Goal: Transaction & Acquisition: Book appointment/travel/reservation

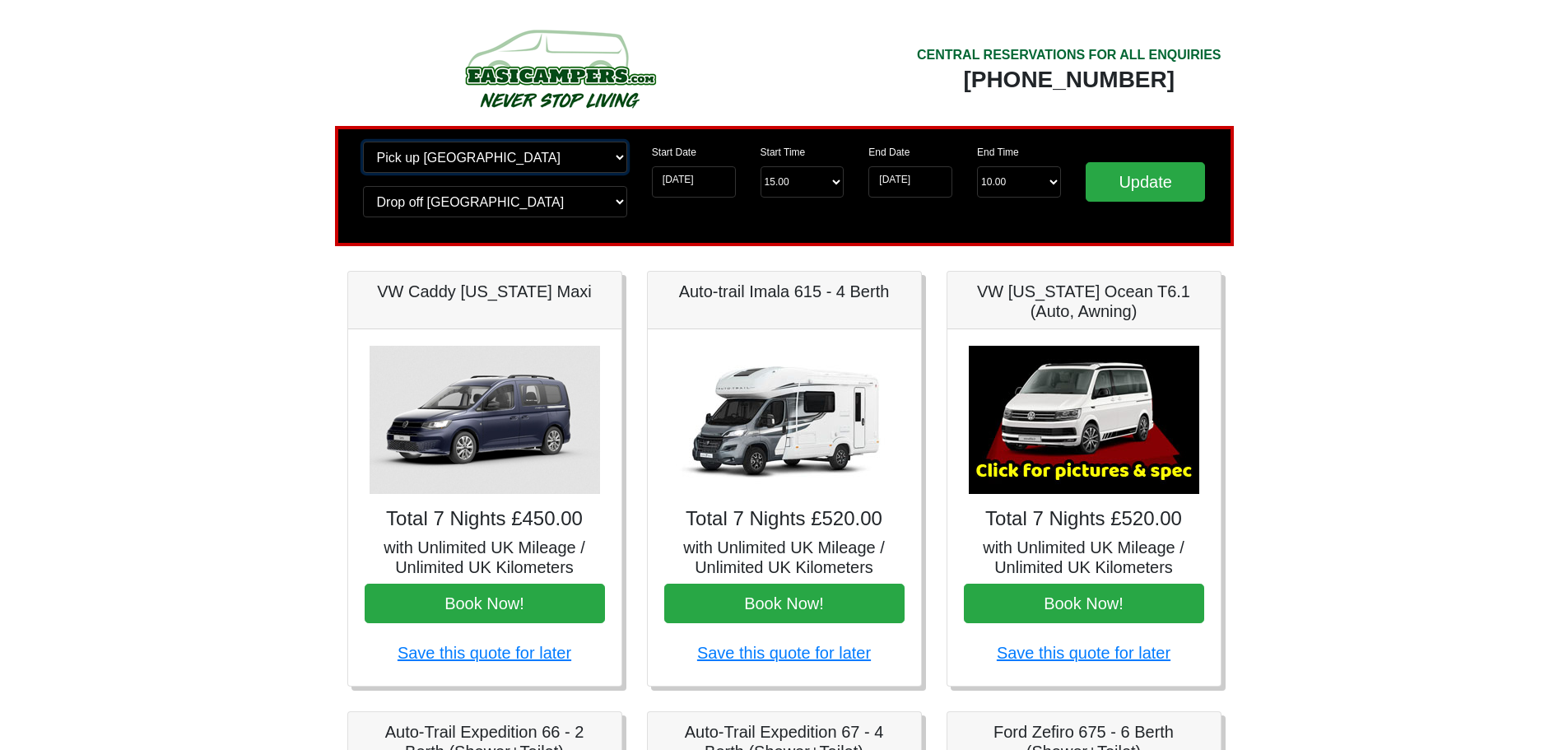
click at [618, 162] on select "Change pick up location? Pick up Liverpool Airport Birmingham Airport Blackburn…" at bounding box center [494, 157] width 264 height 31
select select "QUE1"
click at [363, 142] on select "Change pick up location? Pick up Liverpool Airport Birmingham Airport Blackburn…" at bounding box center [494, 157] width 264 height 31
click at [623, 204] on select "Change drop off location? Drop off Liverpool Airport Birmingham Airport Blackbu…" at bounding box center [494, 202] width 264 height 31
select select "QUE1"
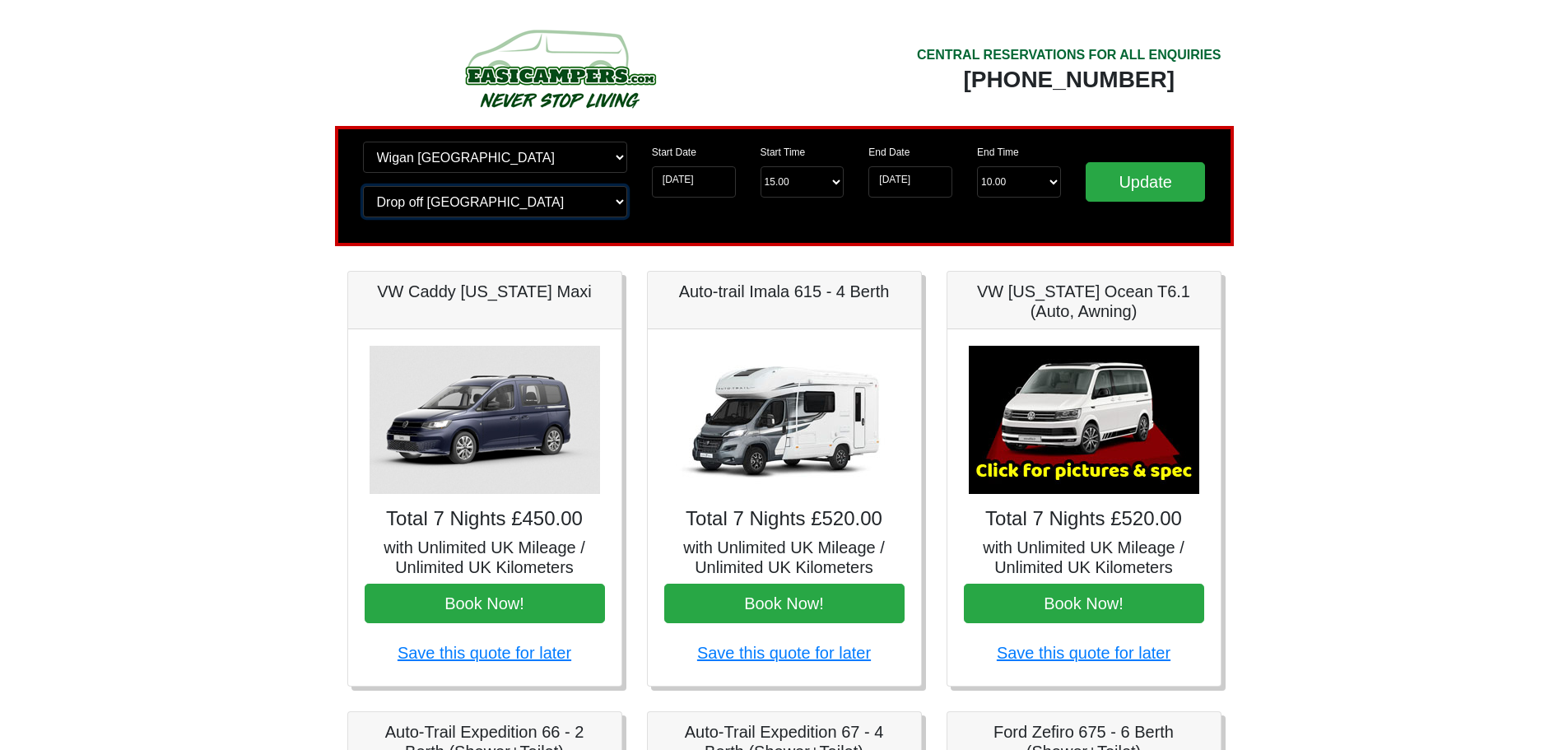
click at [363, 186] on select "Change drop off location? Drop off Liverpool Airport Birmingham Airport Blackbu…" at bounding box center [494, 202] width 264 height 31
click at [836, 181] on select "Start Time 15.00 -------- 11.00 am (Saturday & Sunday Only) 12.00 pm (Saturday)…" at bounding box center [802, 182] width 84 height 31
select select "13.00"
click at [761, 166] on select "Start Time 15.00 -------- 11.00 am (Saturday & Sunday Only) 12.00 pm (Saturday)…" at bounding box center [802, 182] width 84 height 31
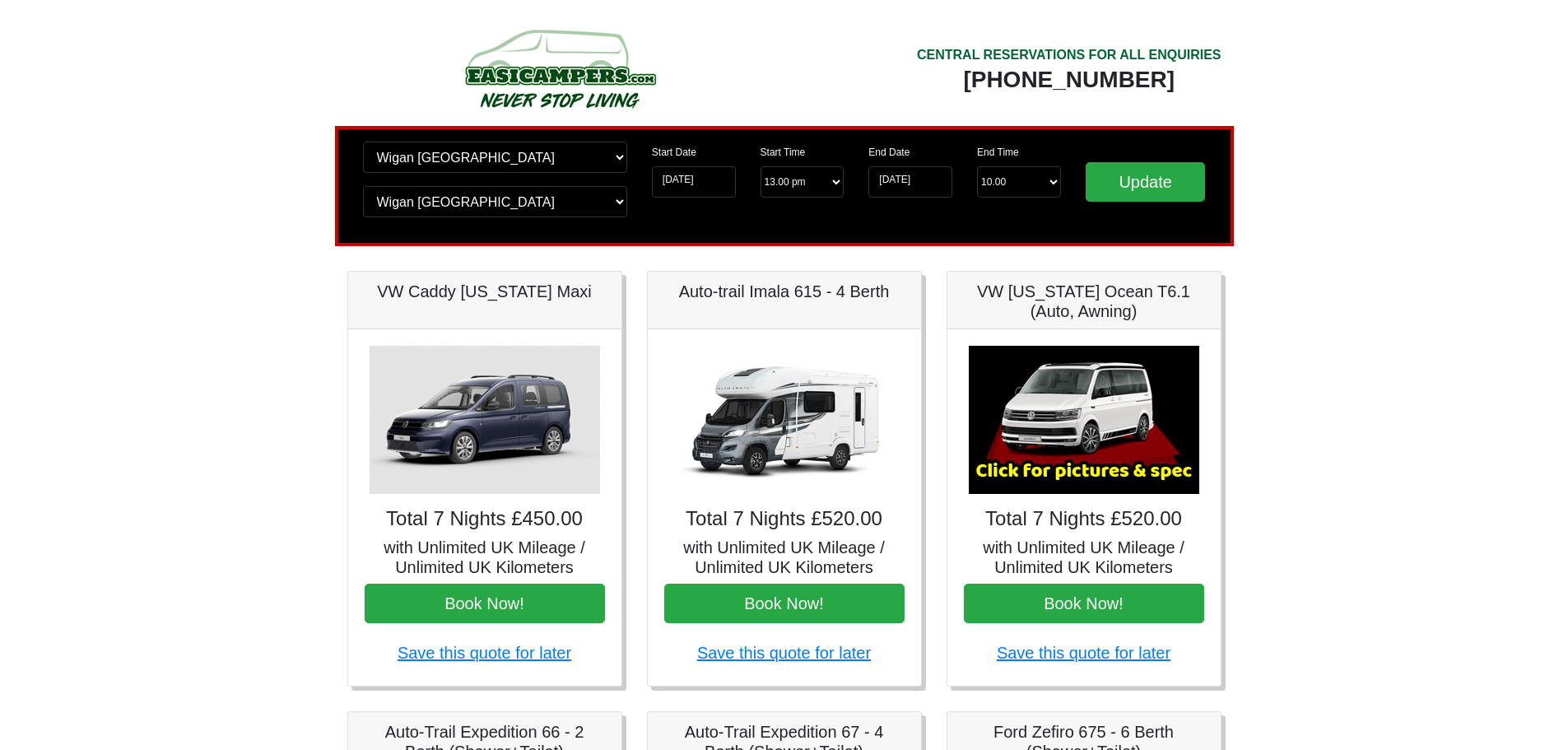
click at [895, 225] on div "End Date 06-04-2026 End Time End Time 10.00 -------- 08.00 am 09.00 am 10.00 am…" at bounding box center [964, 185] width 217 height 89
click at [1137, 187] on input "Update" at bounding box center [1145, 182] width 120 height 40
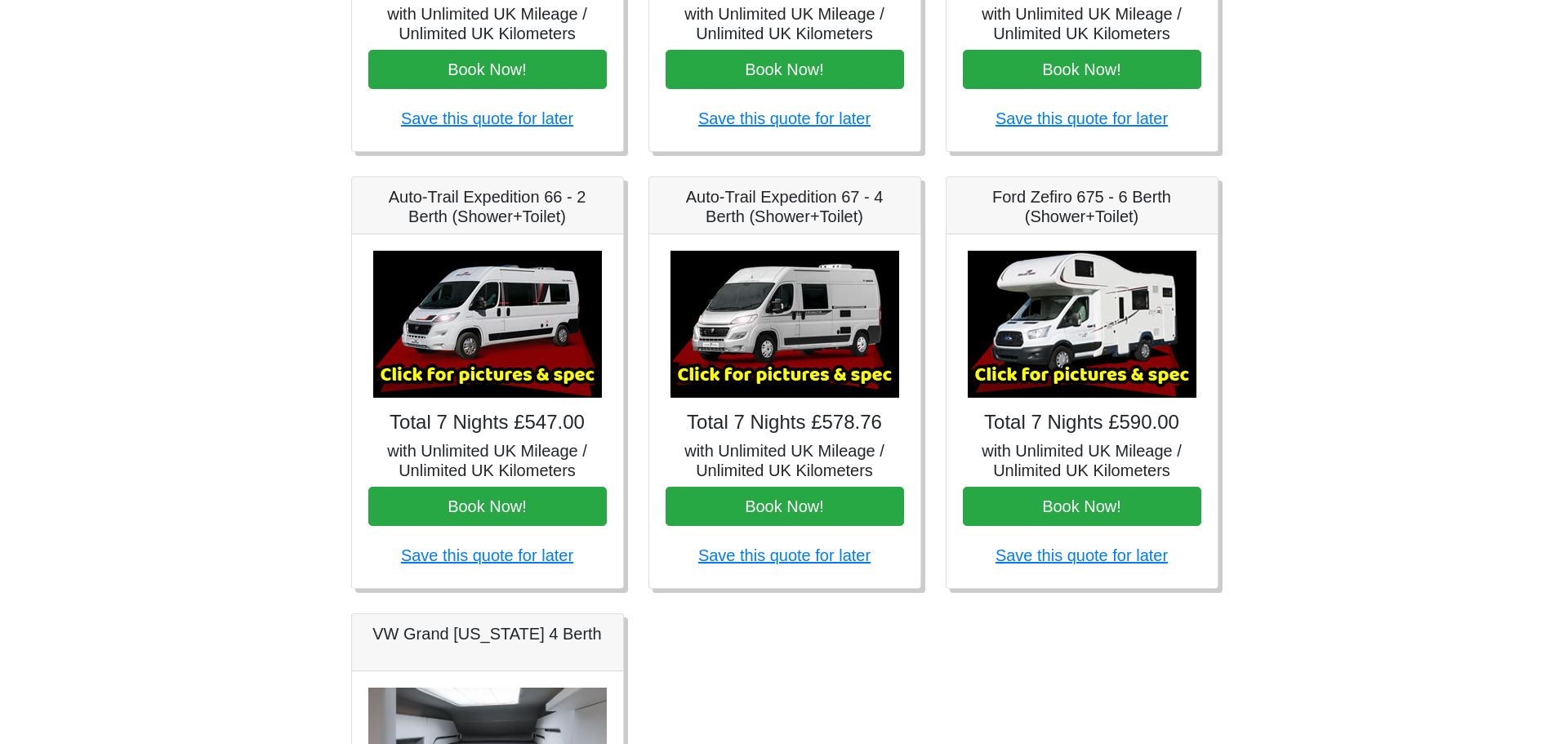
scroll to position [478, 0]
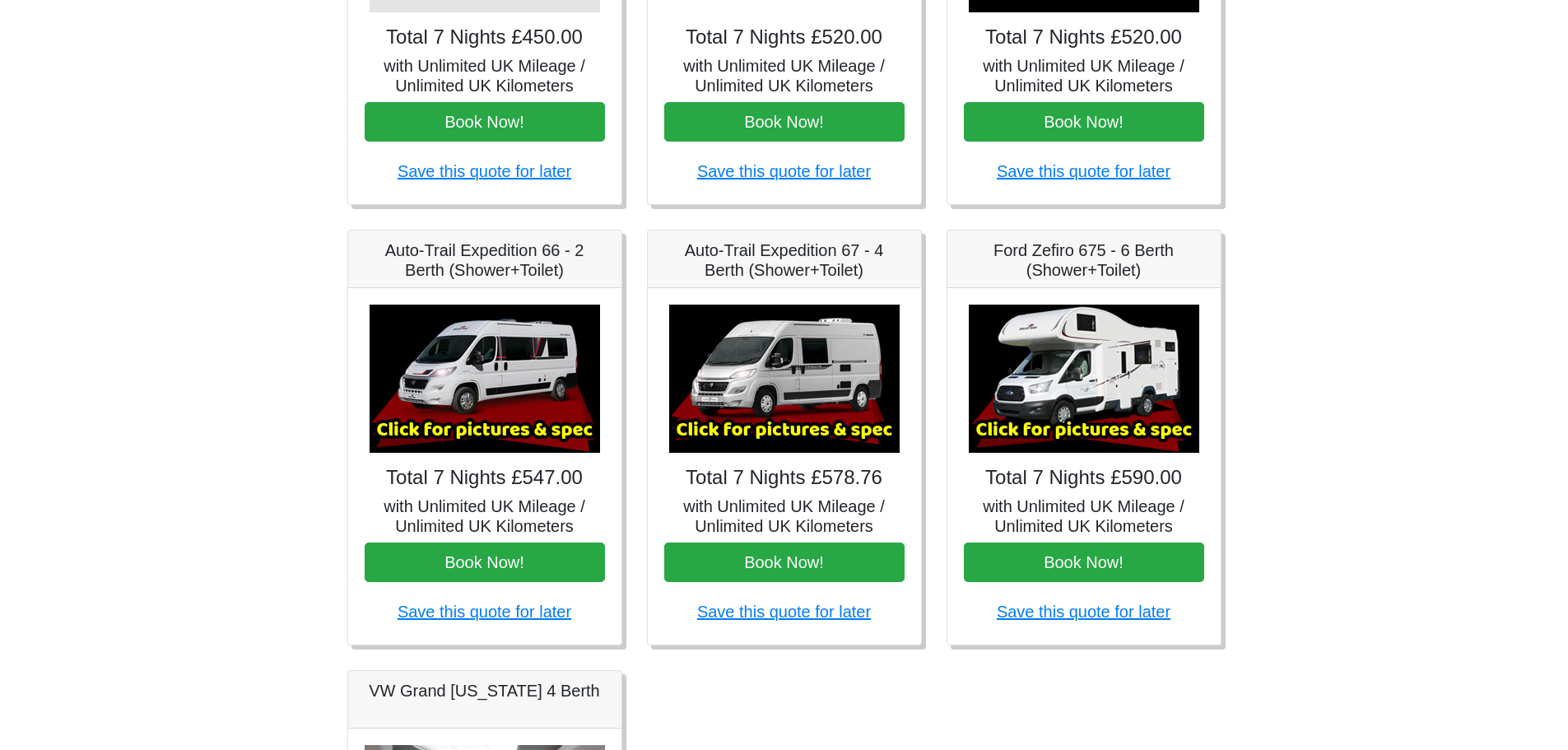
click at [1085, 414] on img at bounding box center [1084, 378] width 230 height 148
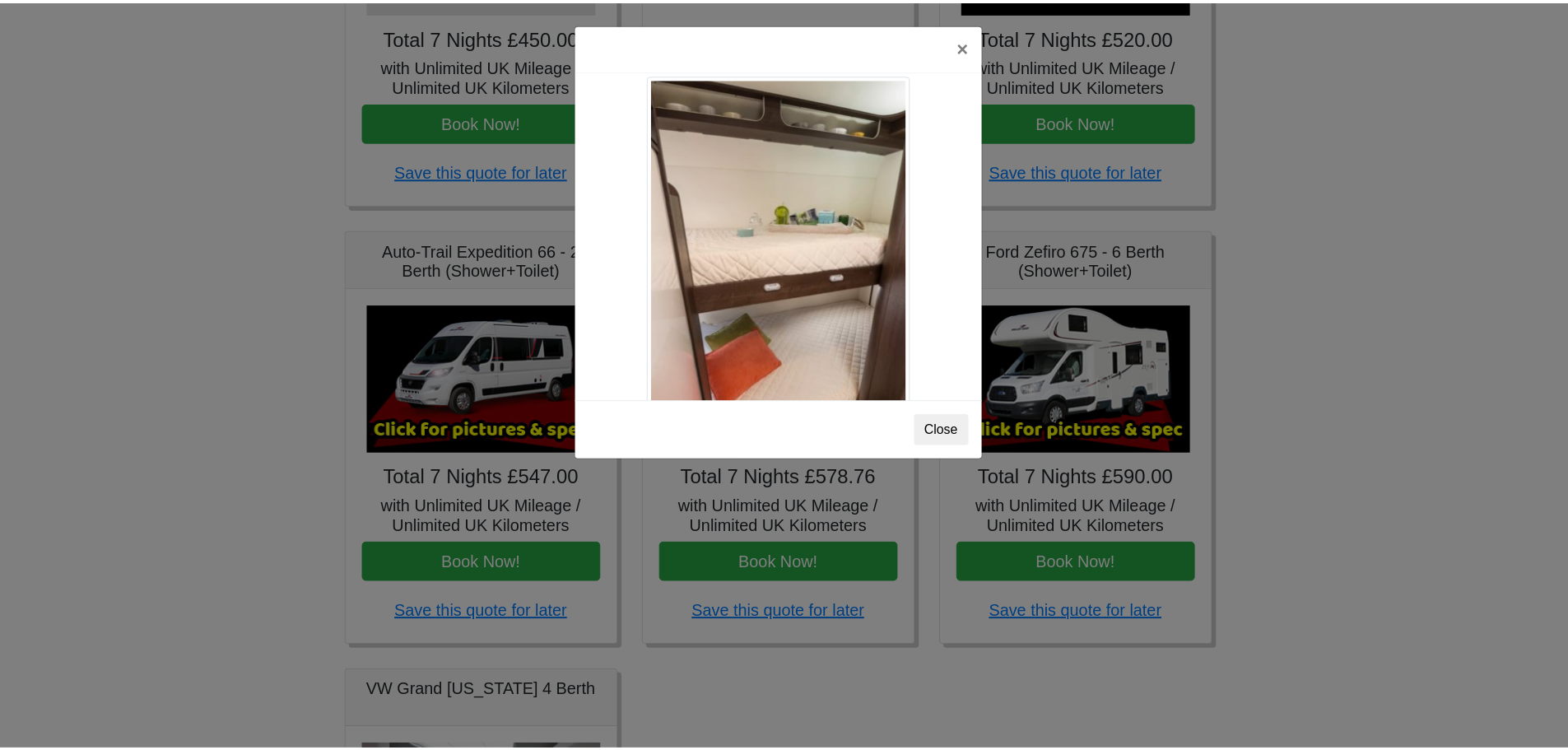
scroll to position [1962, 0]
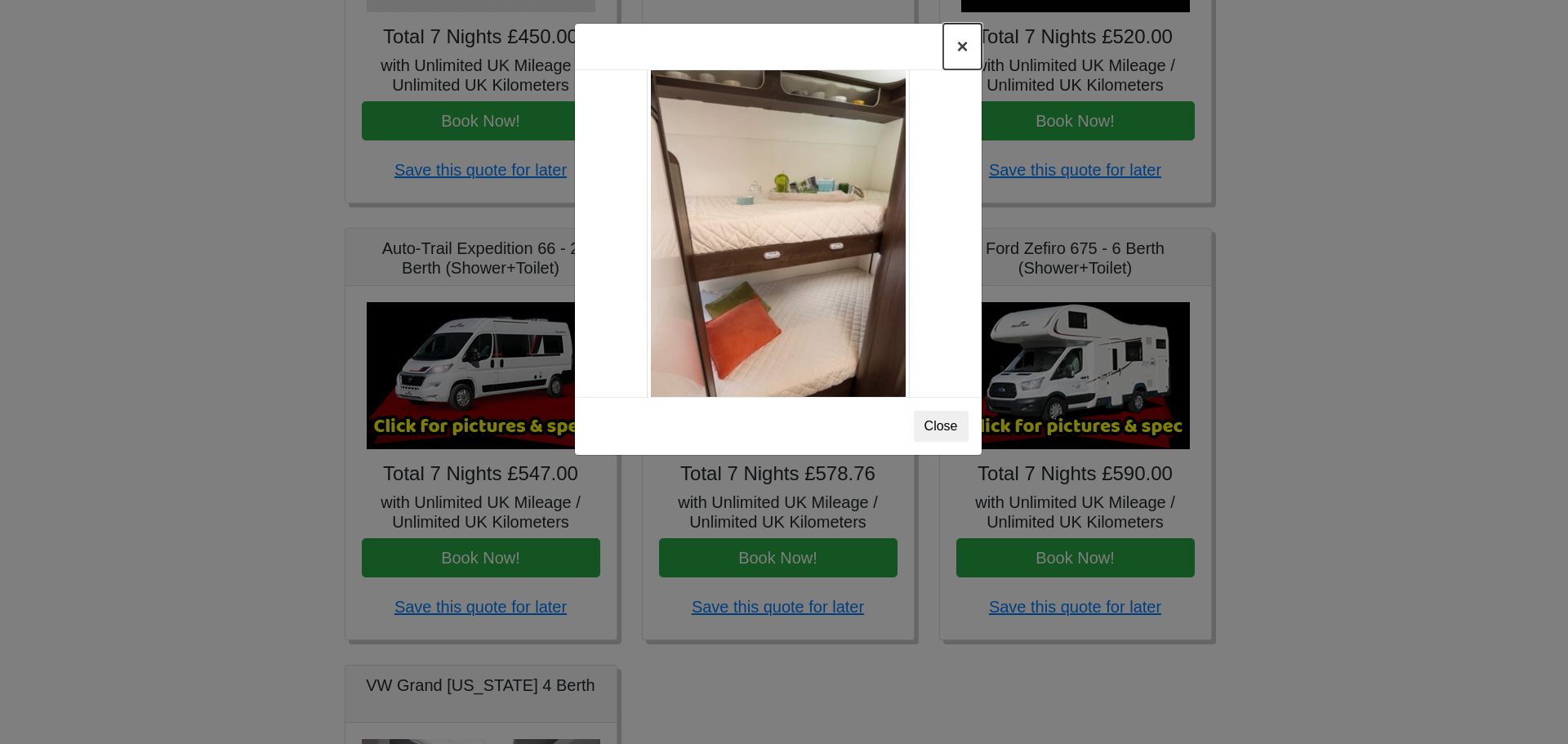
click at [963, 49] on button "×" at bounding box center [962, 47] width 38 height 46
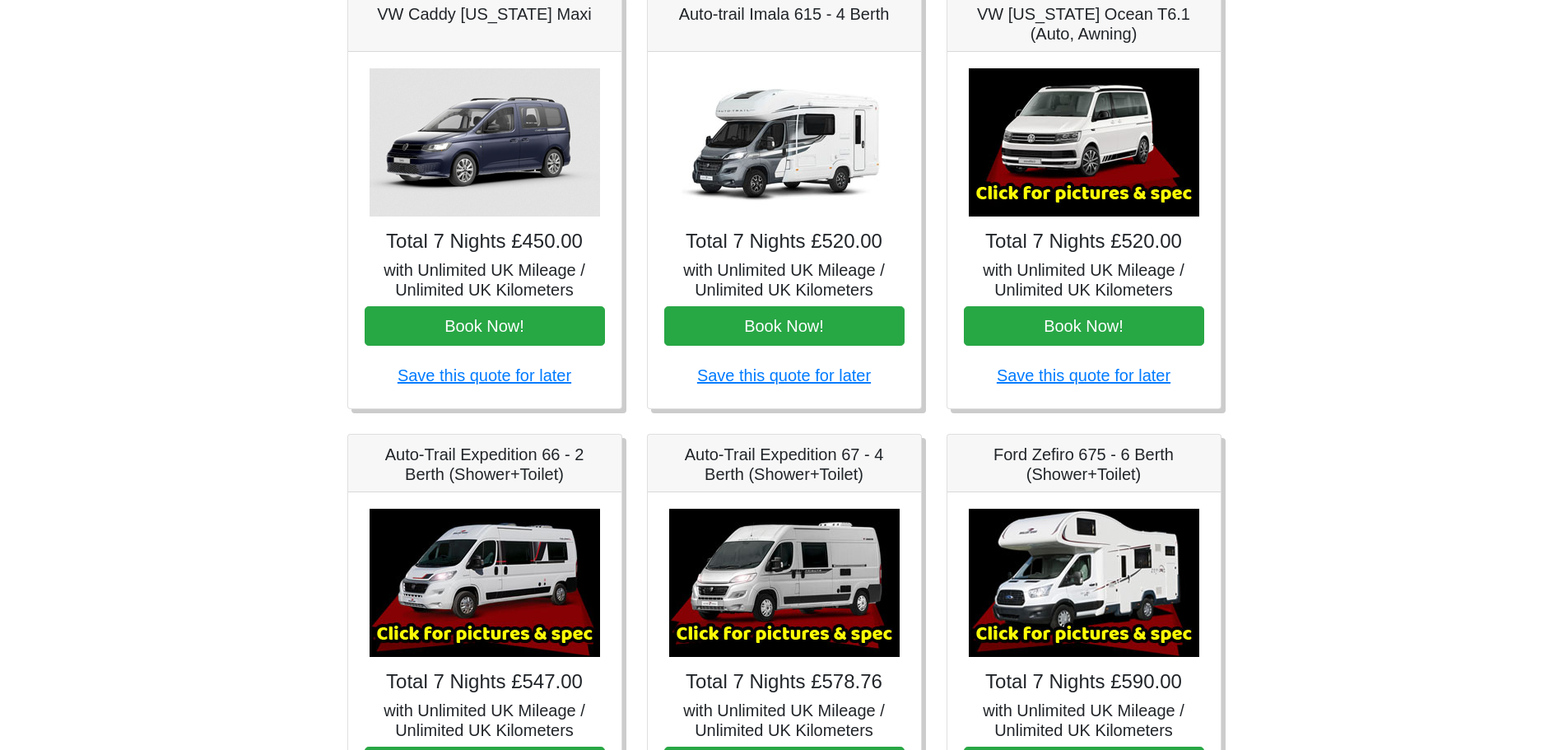
scroll to position [152, 0]
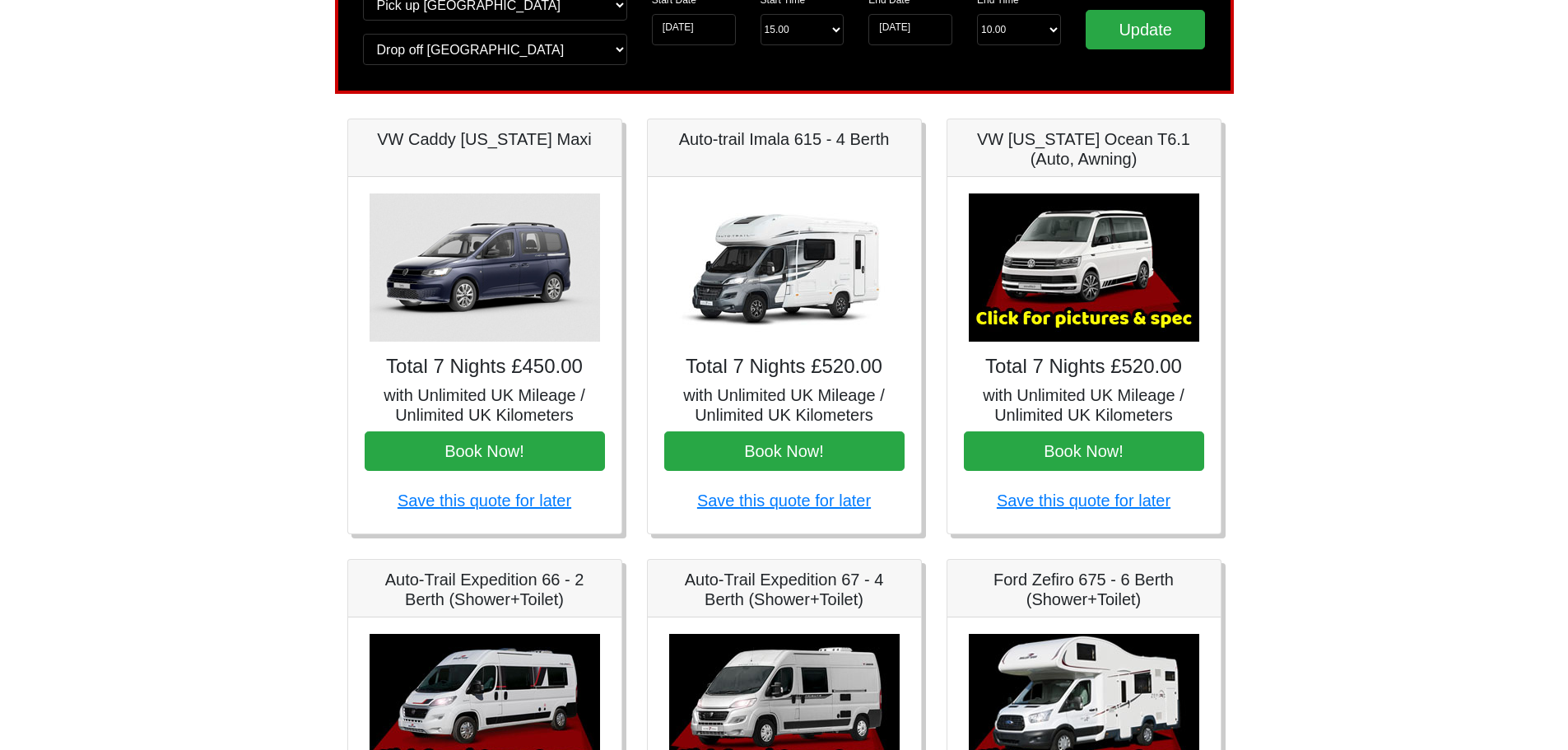
click at [820, 303] on img at bounding box center [784, 267] width 230 height 148
click at [774, 267] on img at bounding box center [784, 267] width 230 height 148
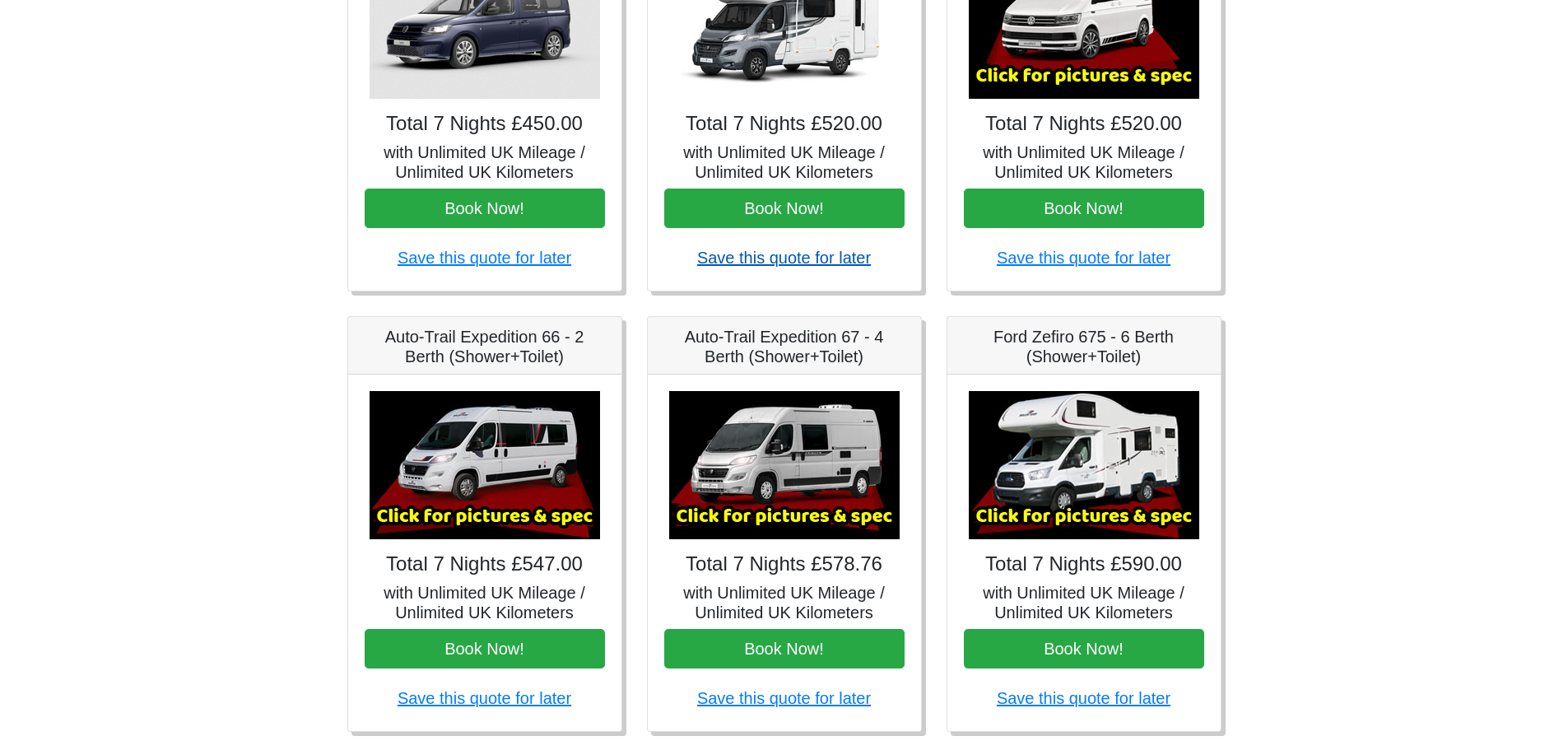
scroll to position [399, 0]
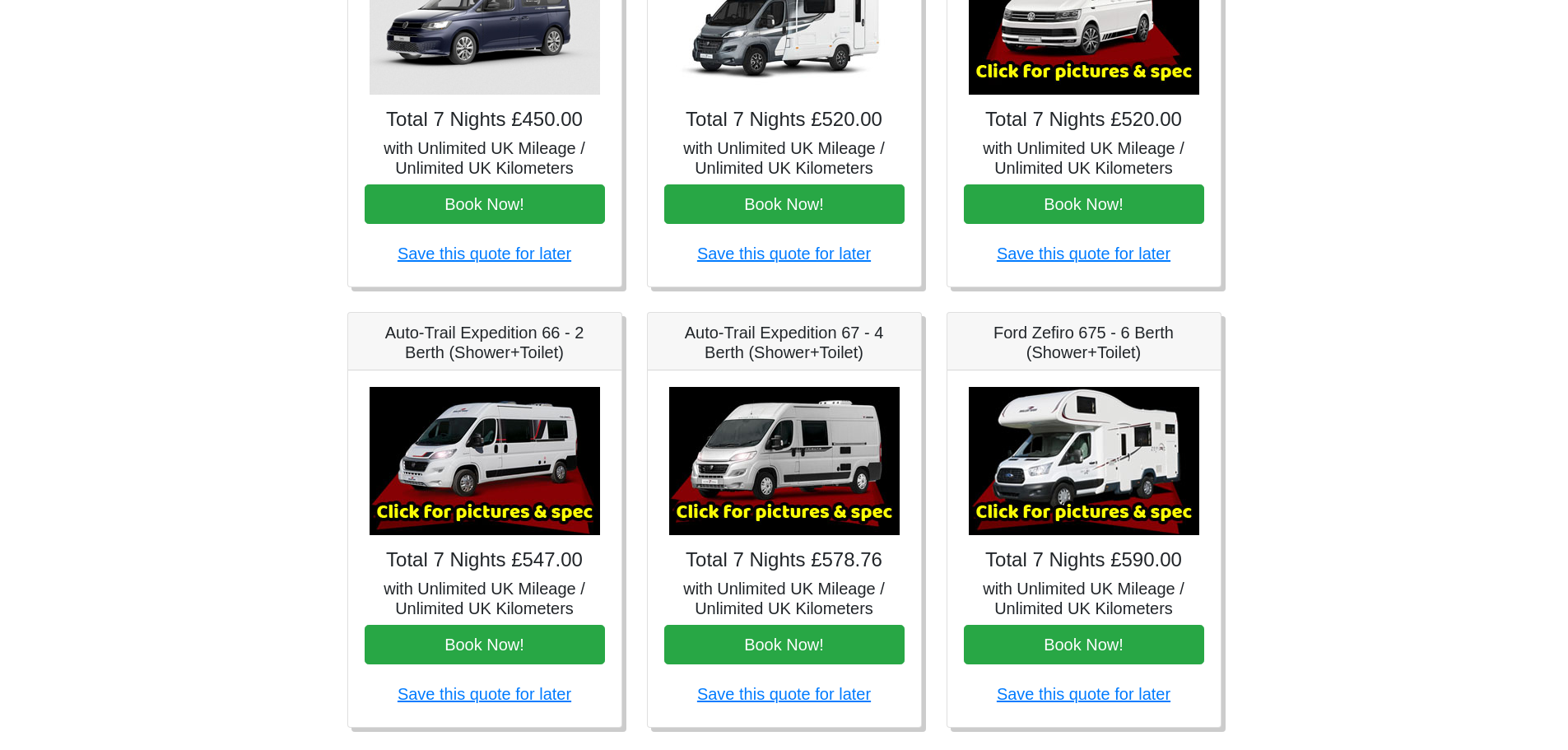
click at [1067, 459] on img at bounding box center [1084, 460] width 230 height 148
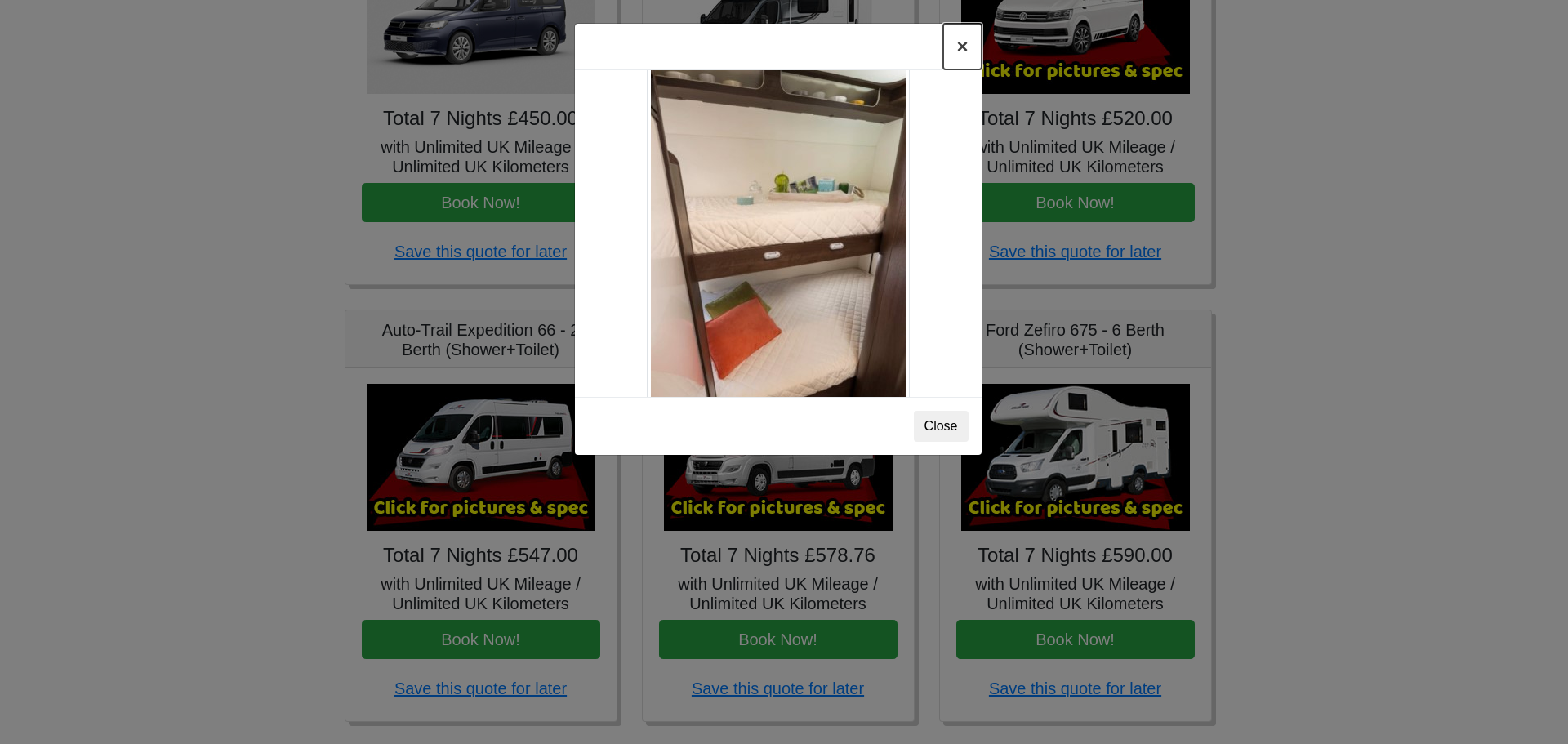
click at [958, 53] on button "×" at bounding box center [962, 47] width 38 height 46
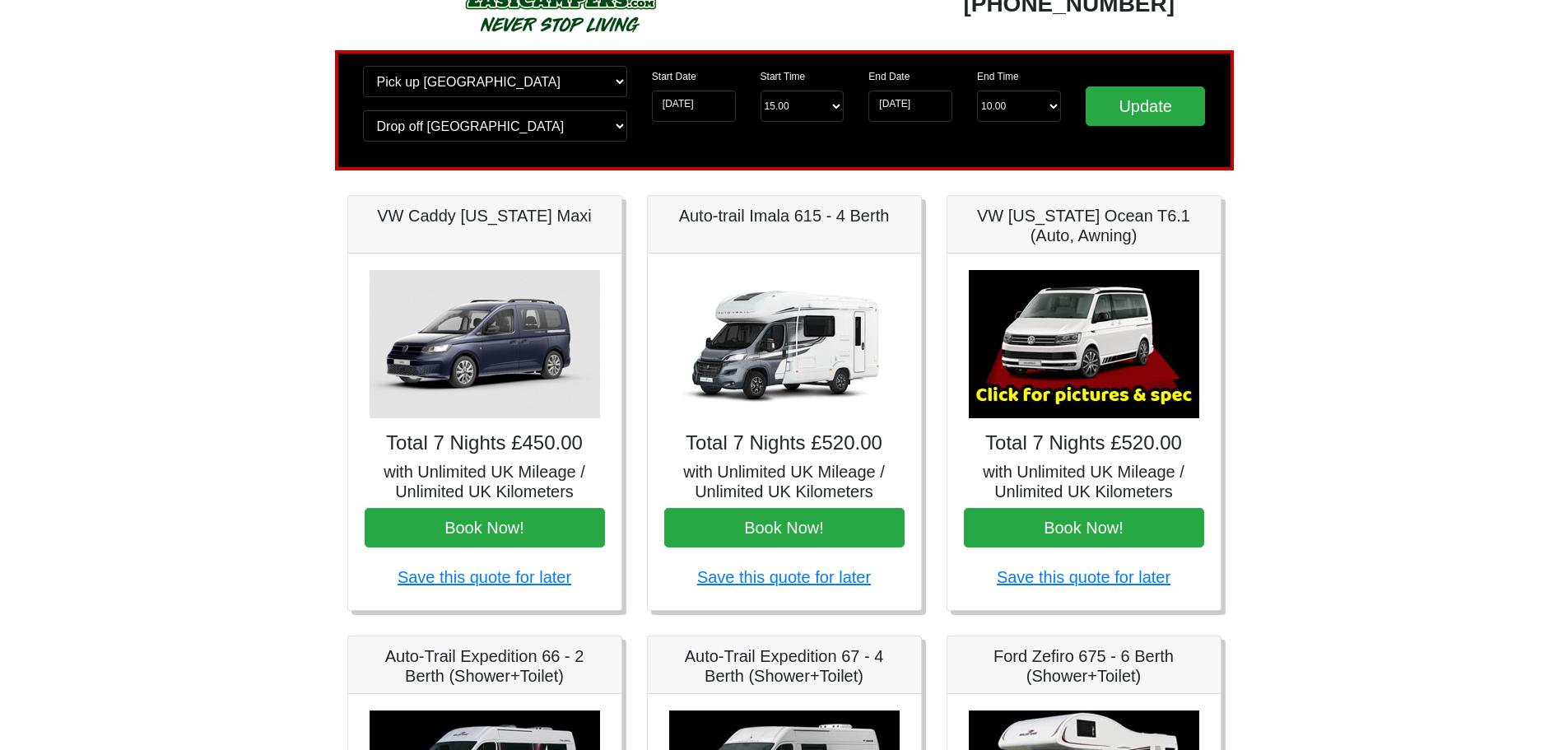
scroll to position [0, 0]
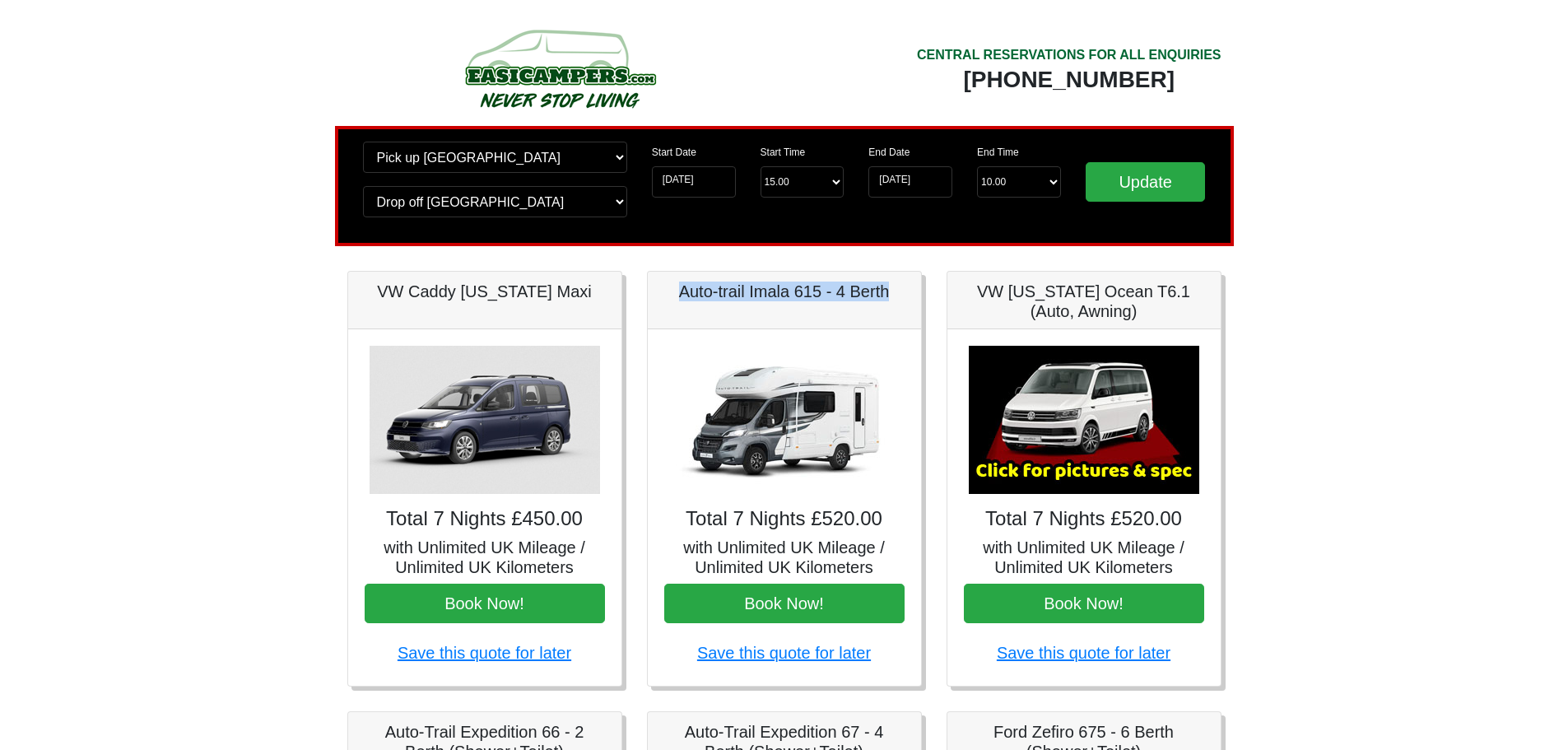
drag, startPoint x: 901, startPoint y: 297, endPoint x: 676, endPoint y: 300, distance: 225.0
click at [676, 300] on h5 "Auto-trail Imala 615 - 4 Berth" at bounding box center [784, 291] width 240 height 20
copy h5 "Auto-trail Imala 615 - 4 Berth"
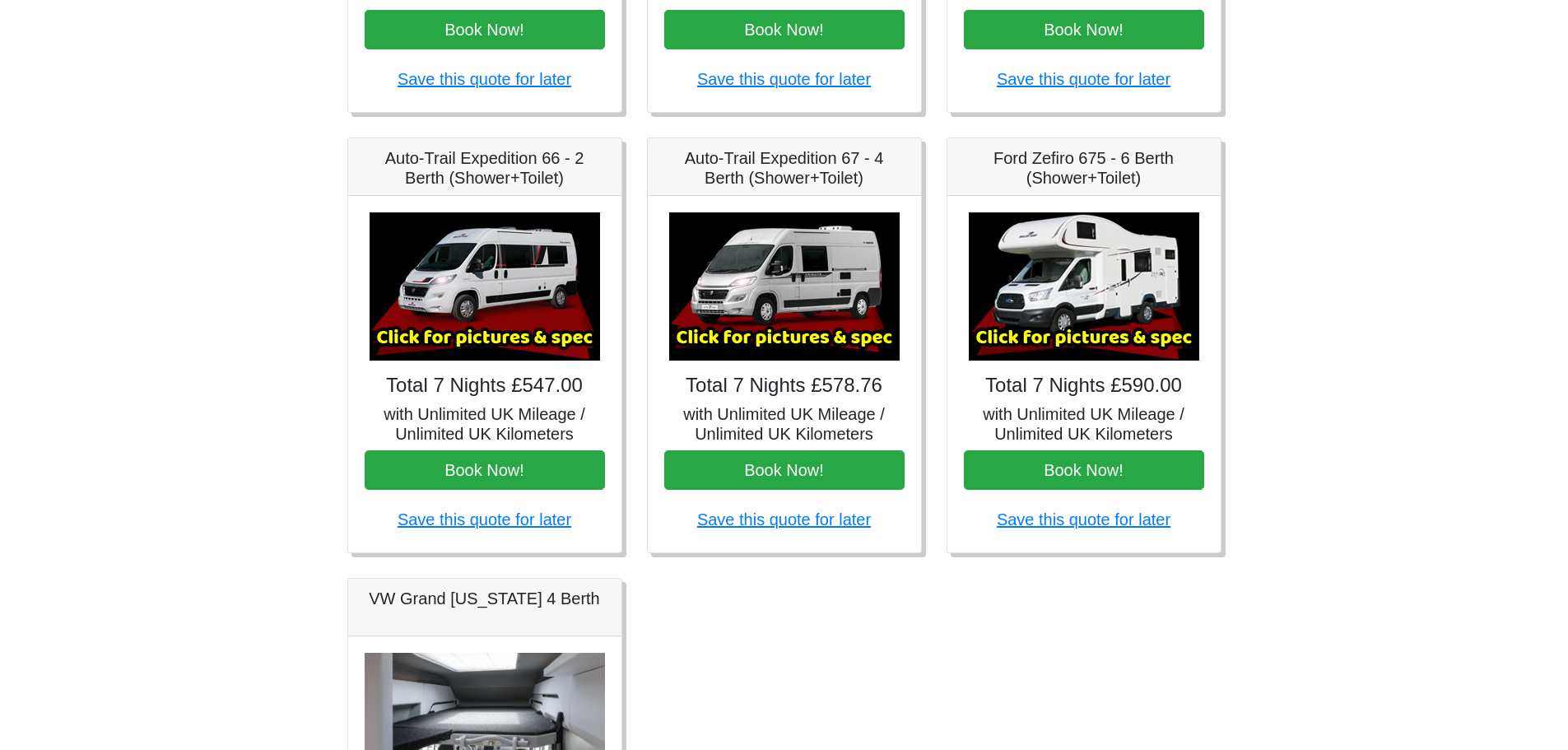
scroll to position [576, 0]
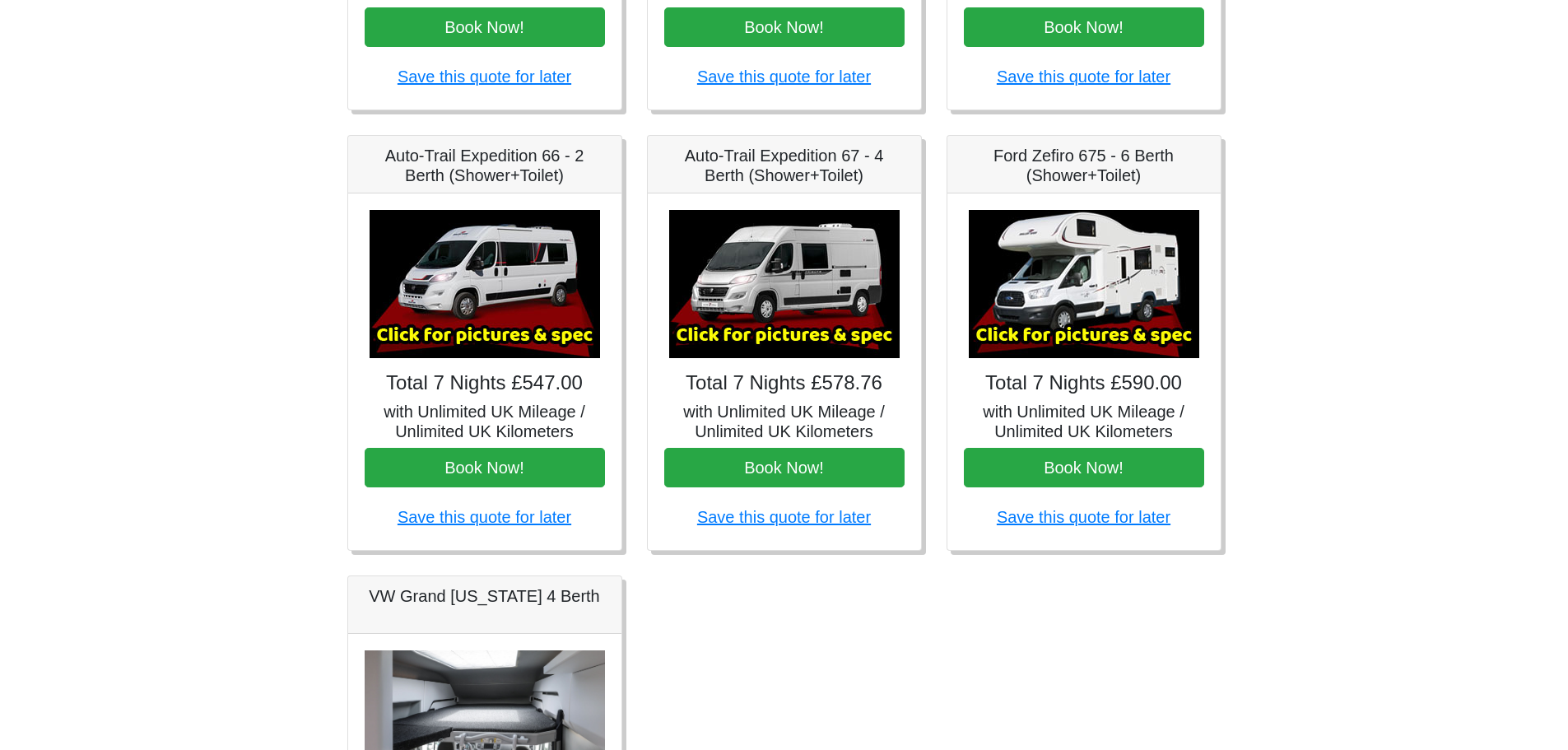
click at [238, 270] on body "CENTRAL RESERVATIONS FOR ALL ENQUIRIES 00 44 ( 0 ) 1942 778899 Easicampers Book…" at bounding box center [784, 245] width 1568 height 1643
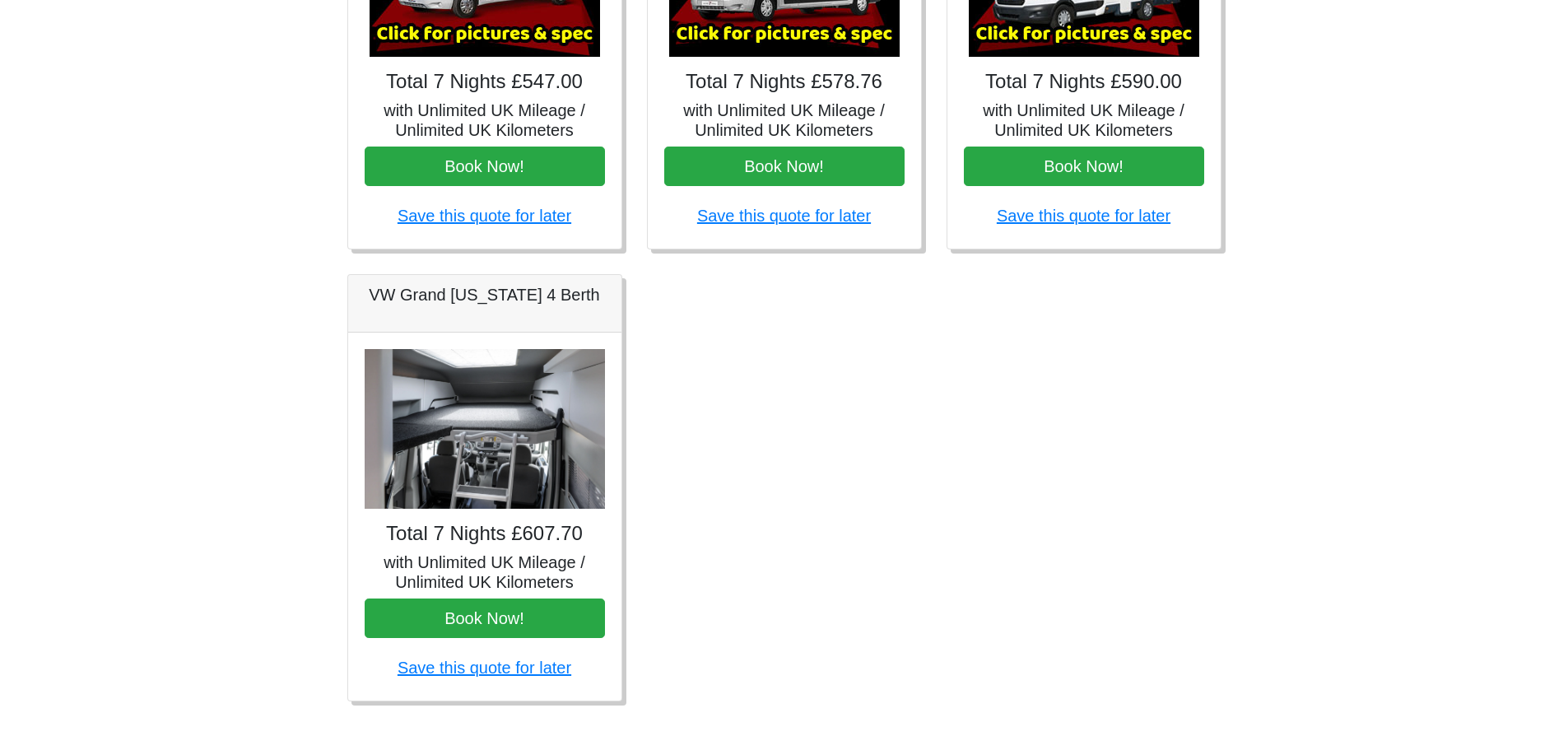
scroll to position [893, 0]
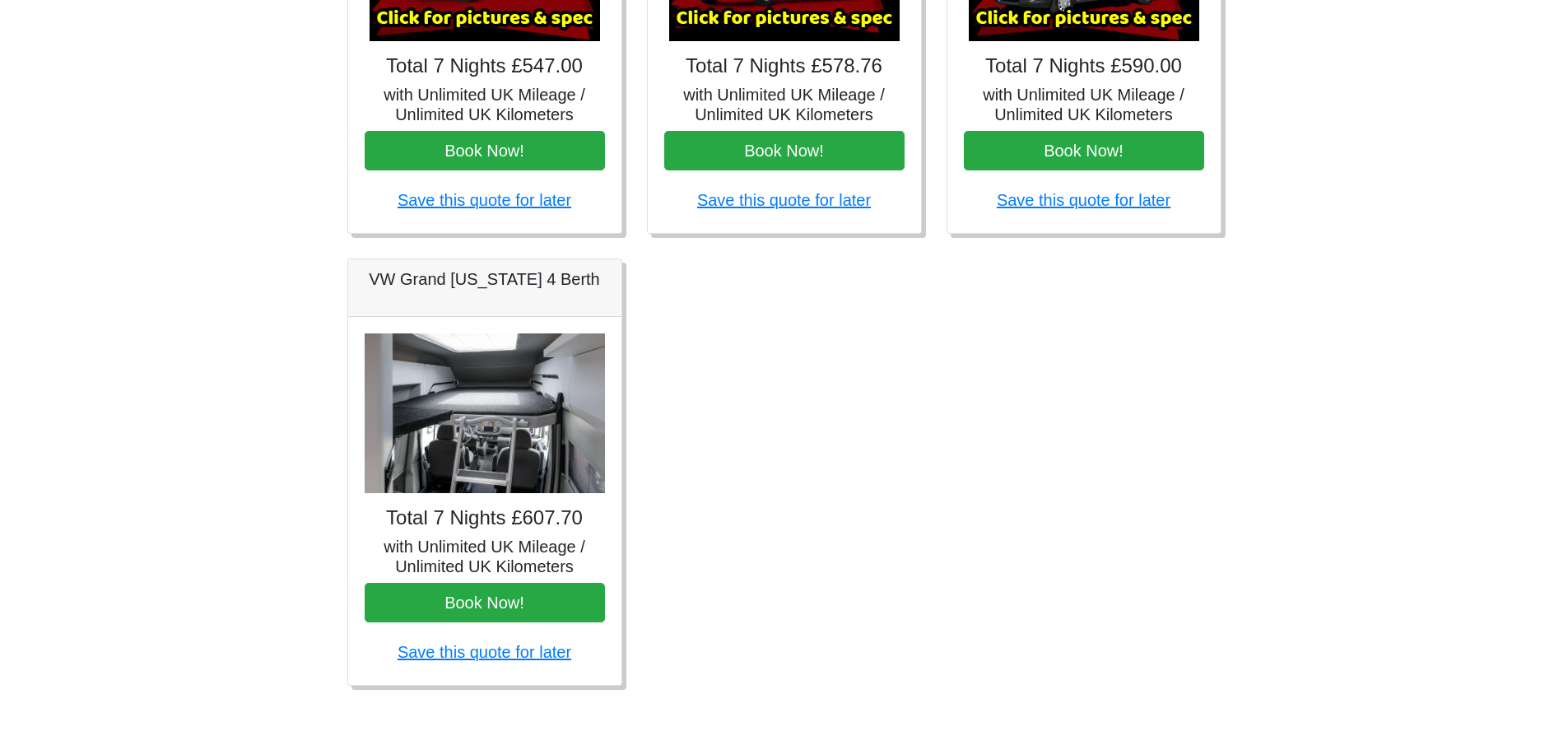
click at [495, 402] on img at bounding box center [484, 414] width 240 height 161
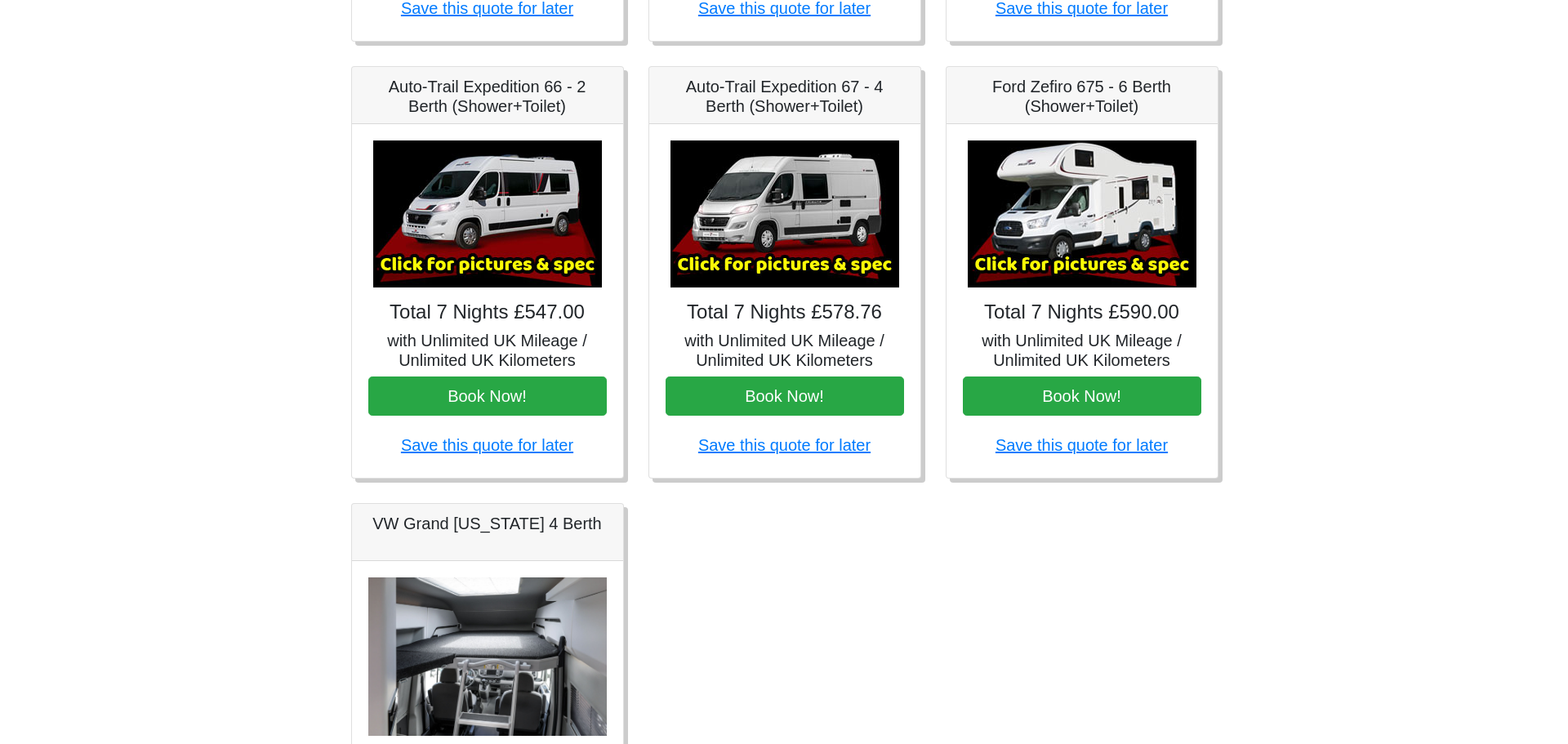
scroll to position [559, 0]
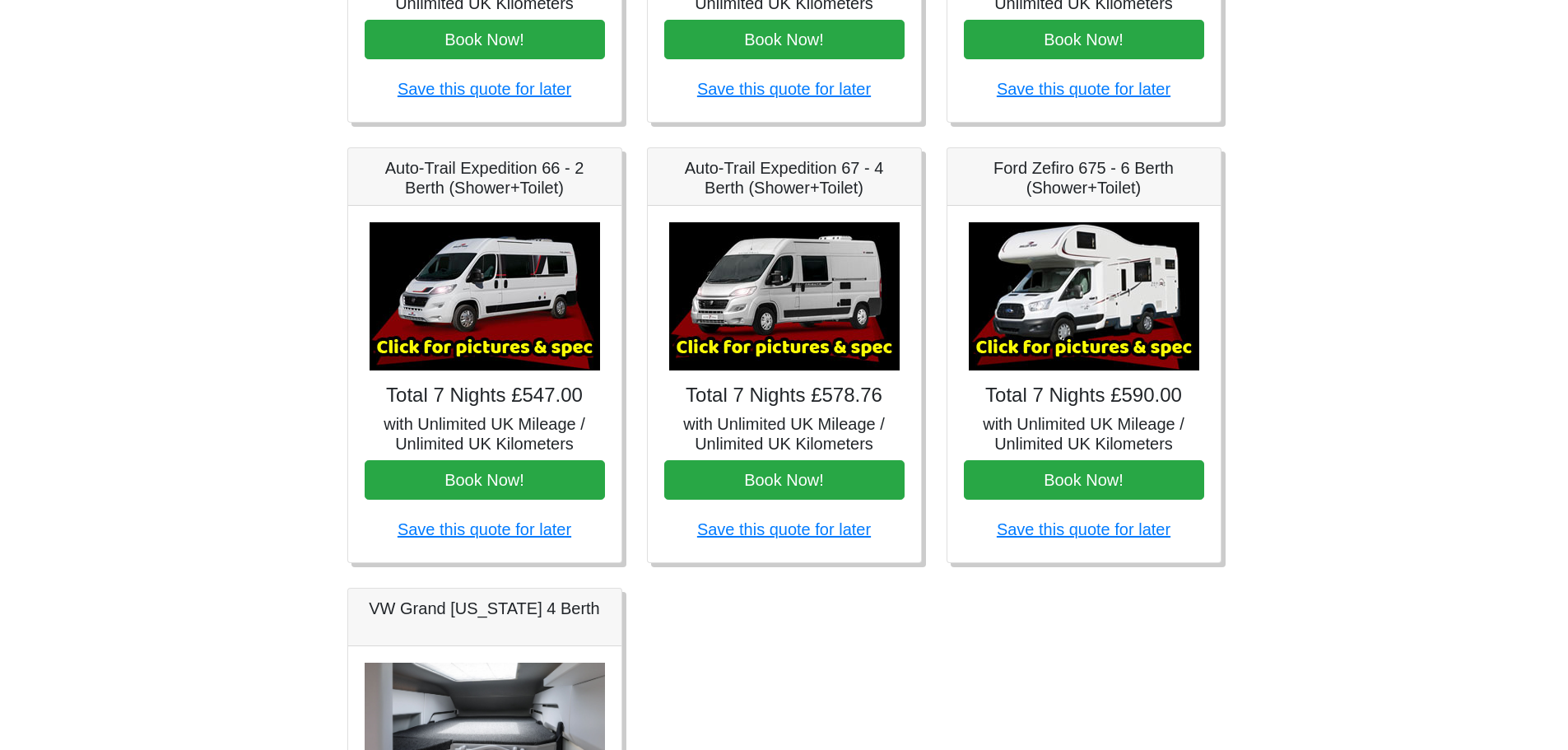
click at [481, 306] on img at bounding box center [484, 296] width 230 height 148
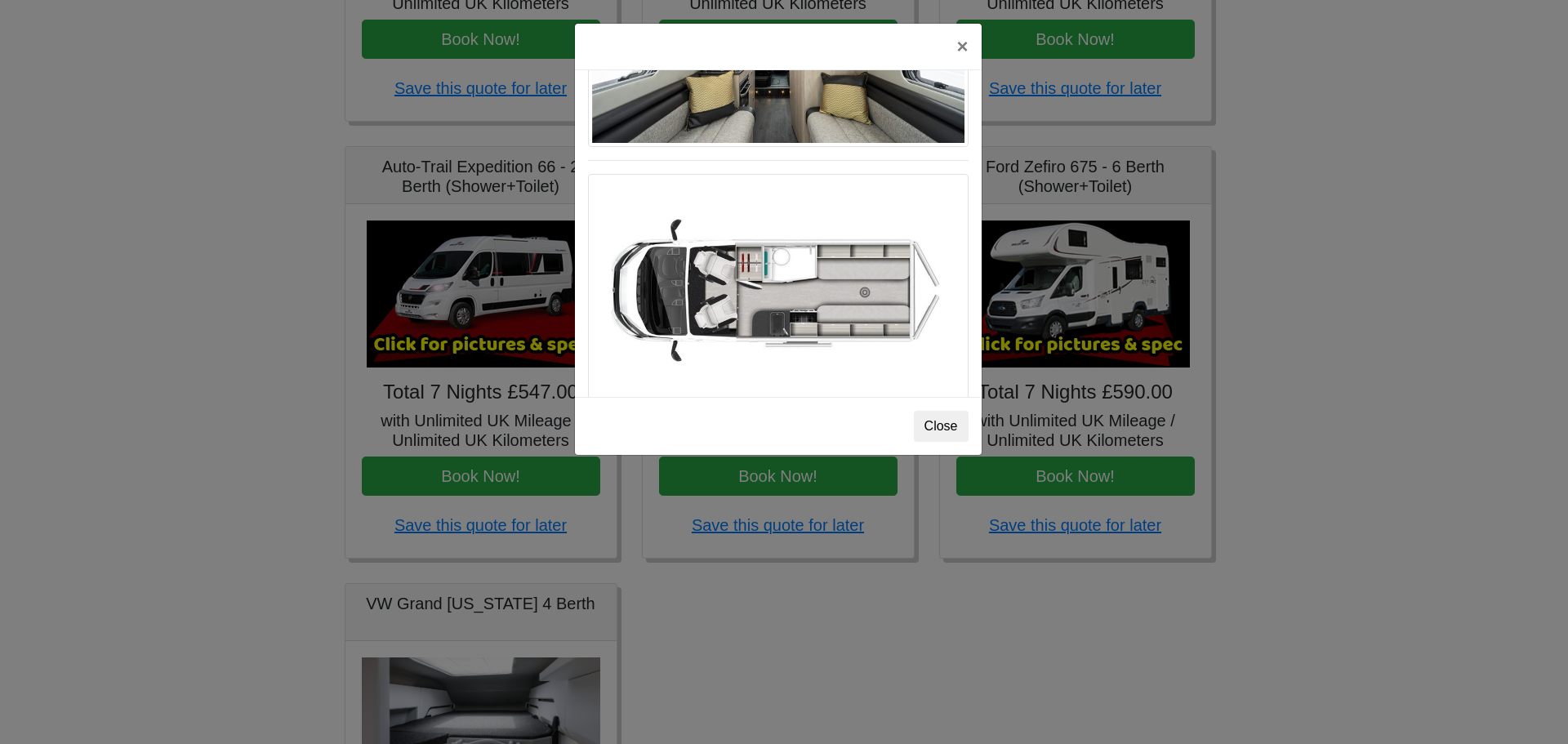
scroll to position [980, 0]
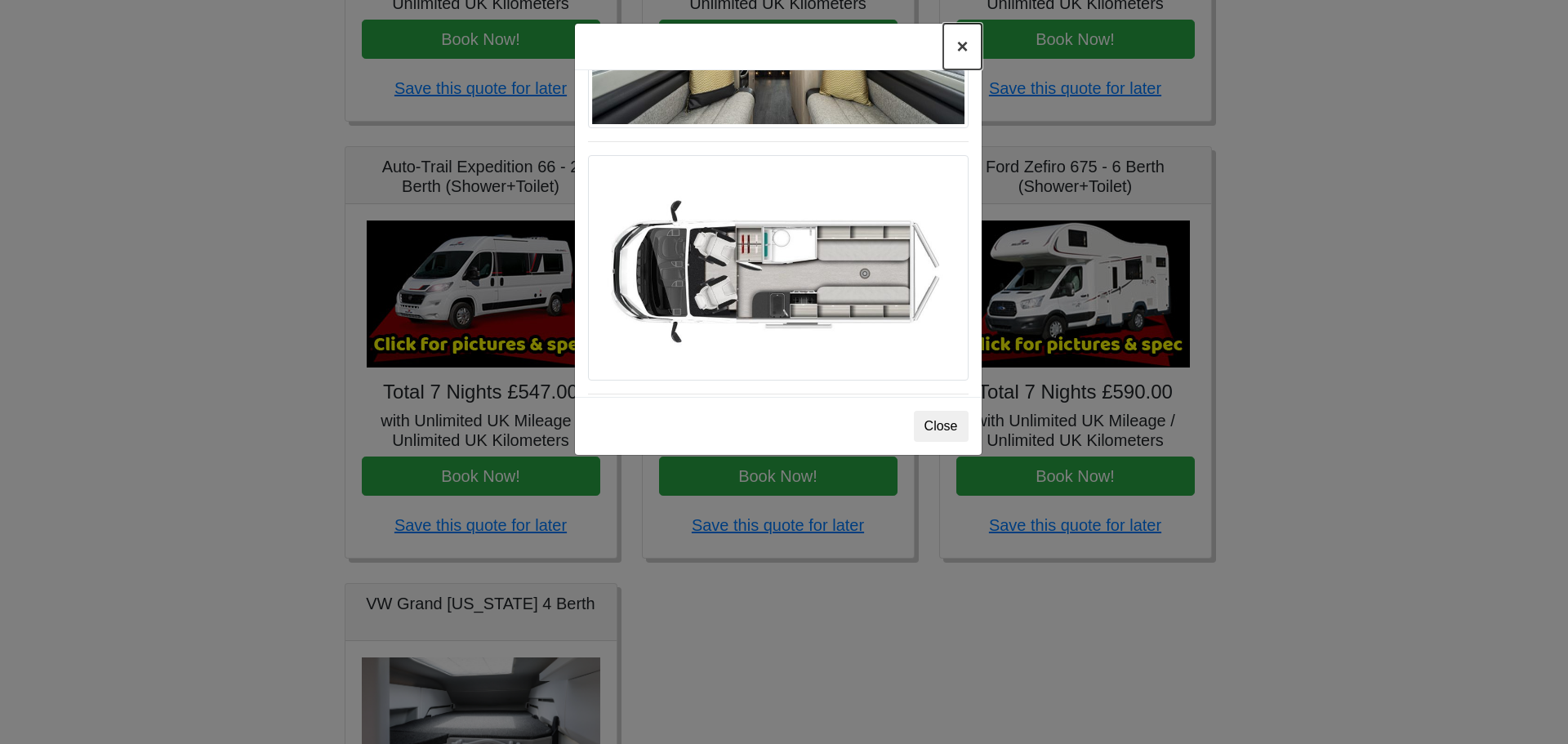
click at [956, 47] on button "×" at bounding box center [962, 47] width 38 height 46
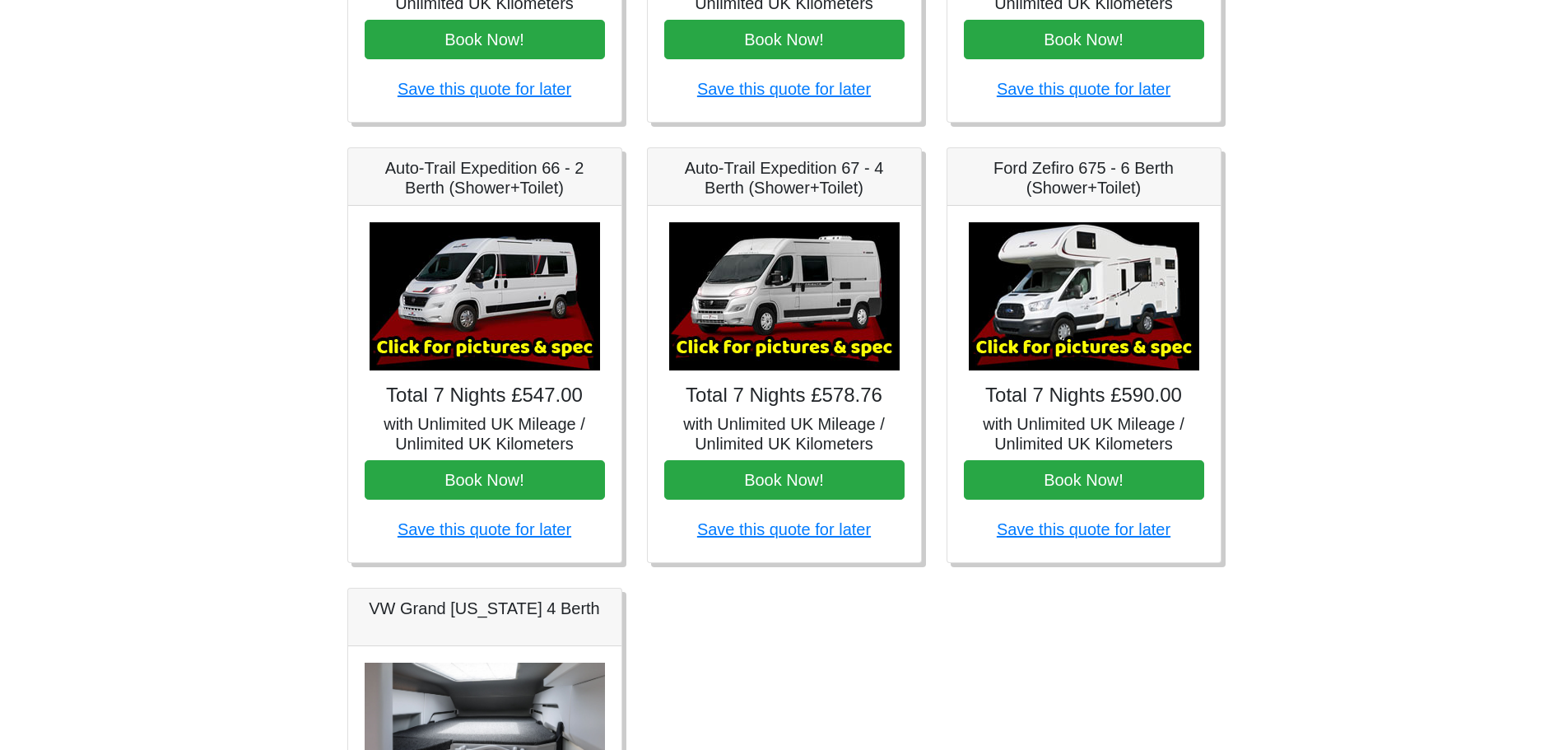
click at [801, 262] on img at bounding box center [784, 296] width 230 height 148
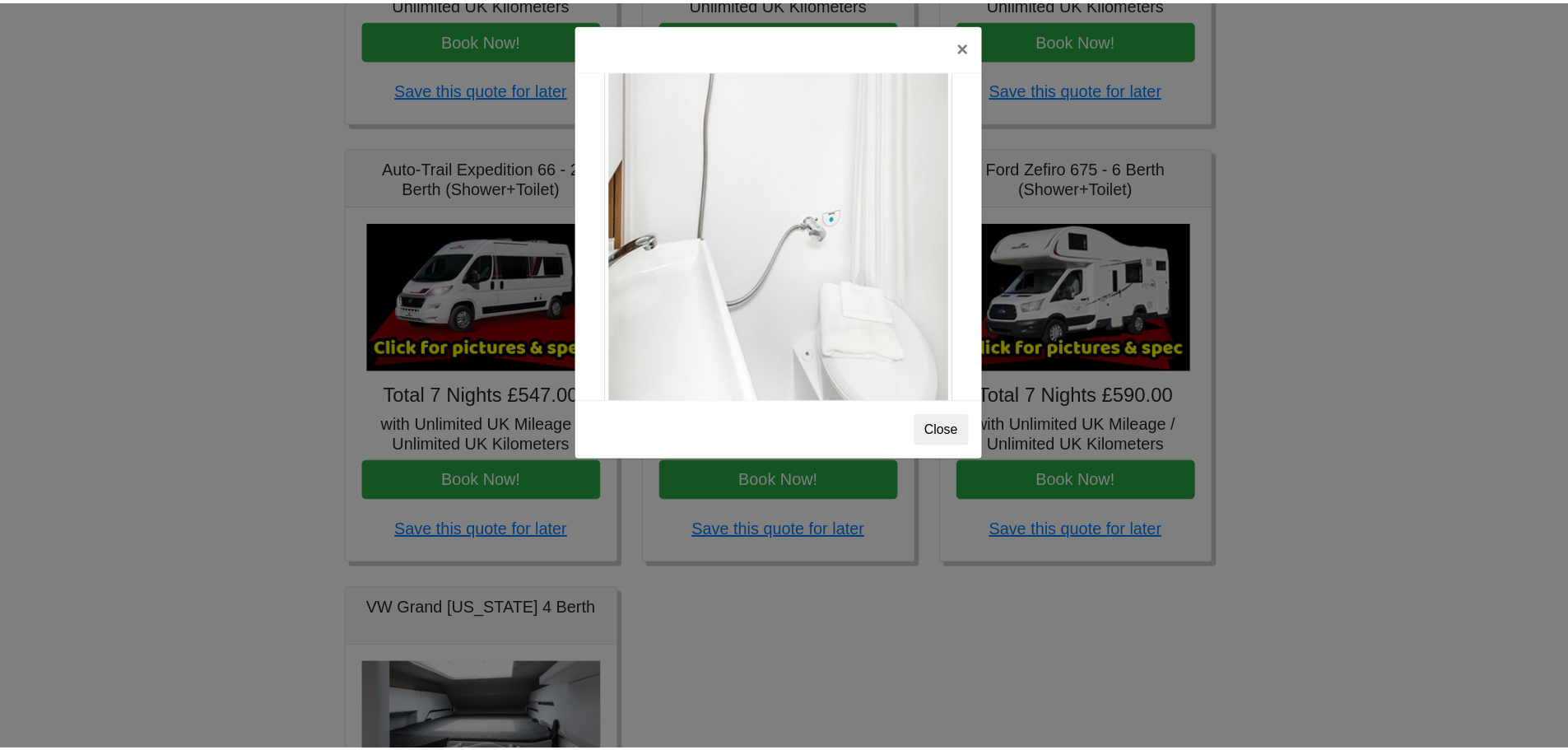
scroll to position [2228, 0]
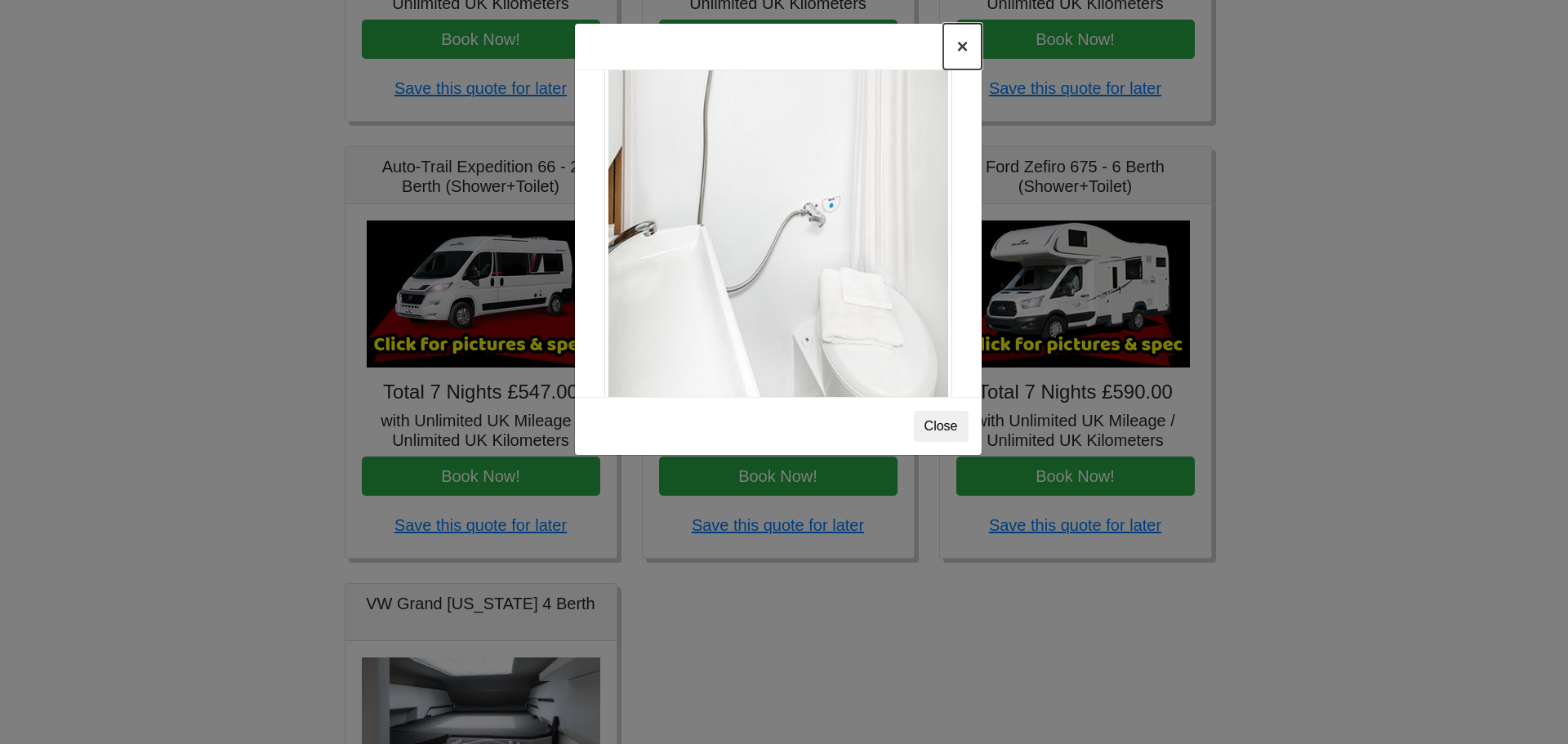
click at [965, 51] on button "×" at bounding box center [962, 47] width 38 height 46
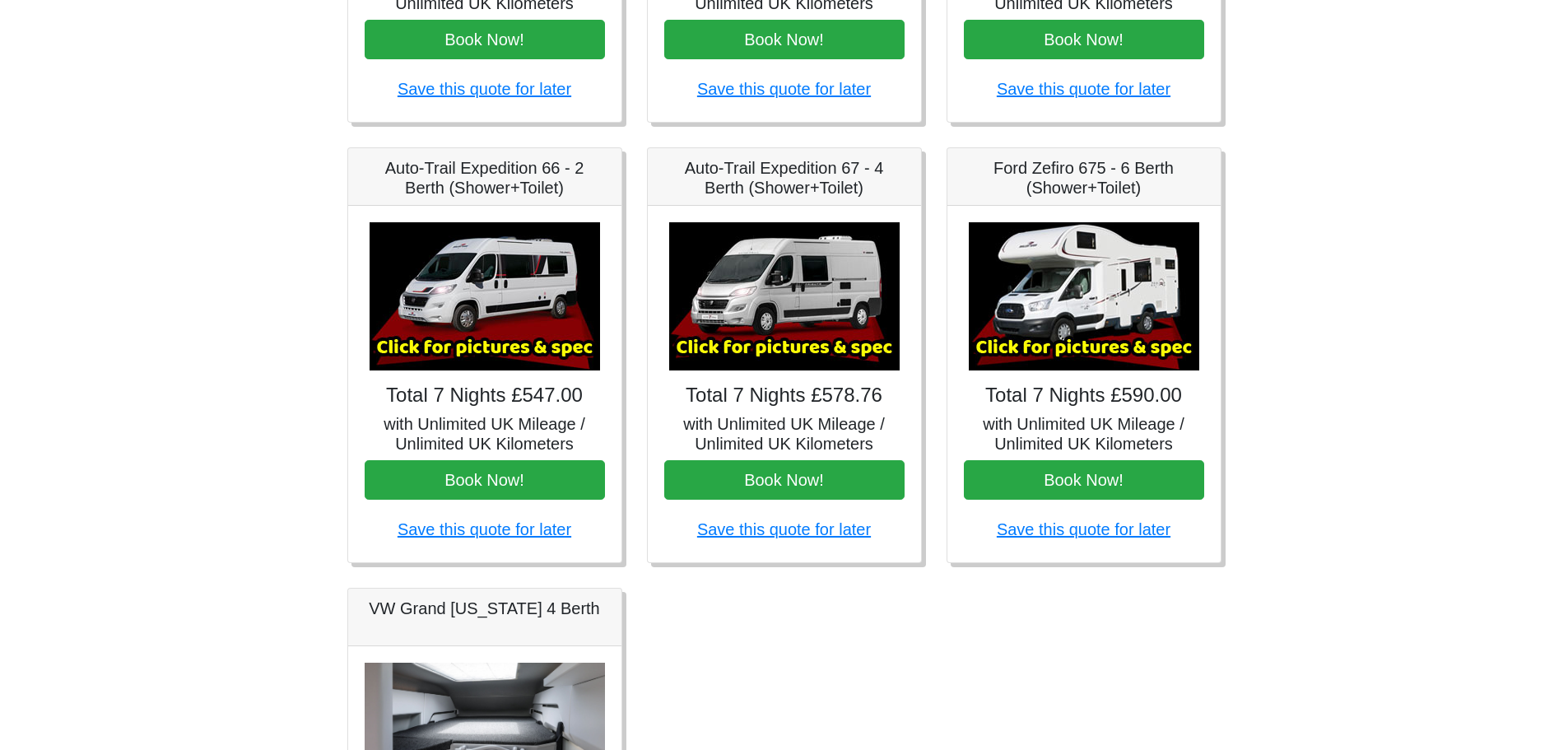
click at [1057, 320] on img at bounding box center [1084, 296] width 230 height 148
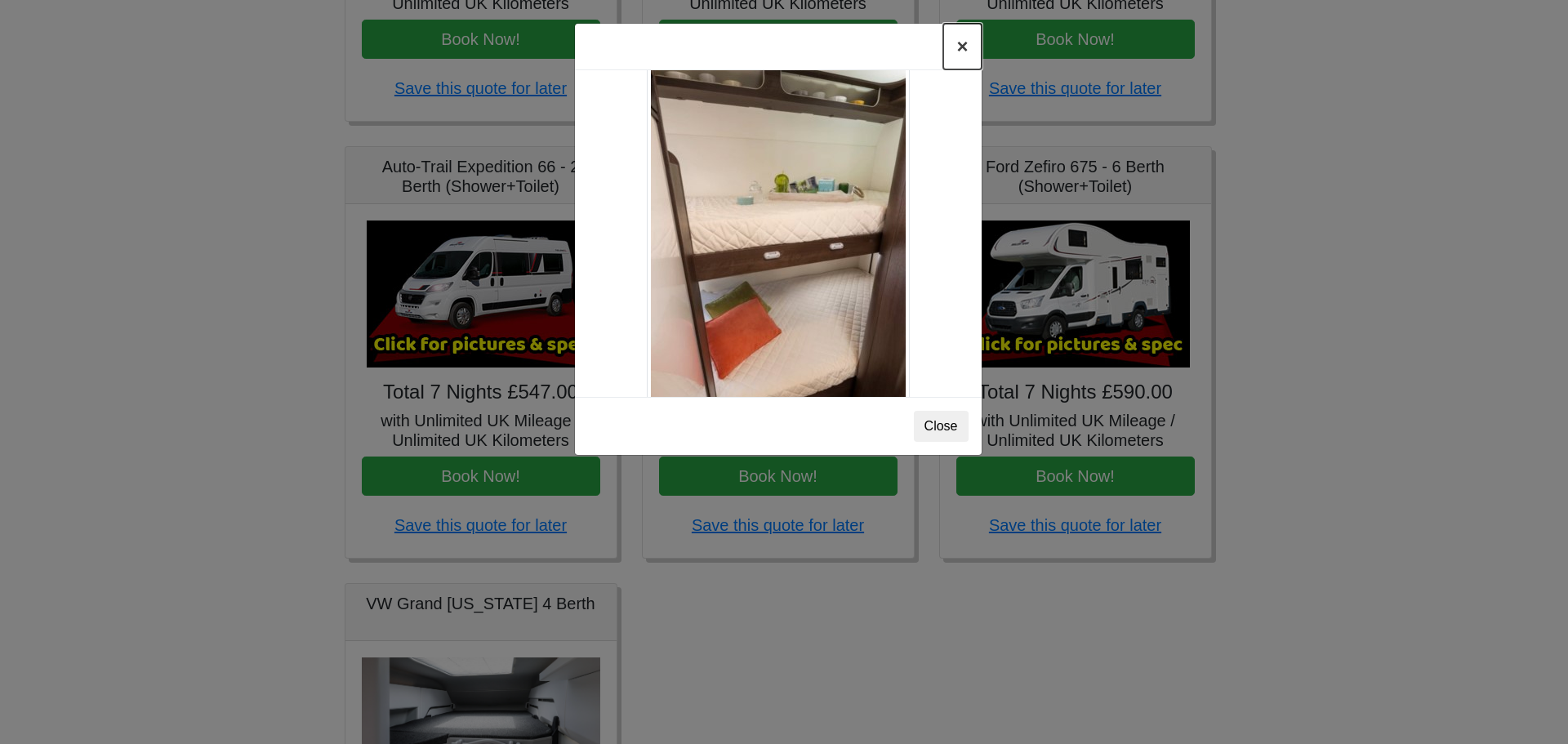
click at [959, 53] on button "×" at bounding box center [962, 47] width 38 height 46
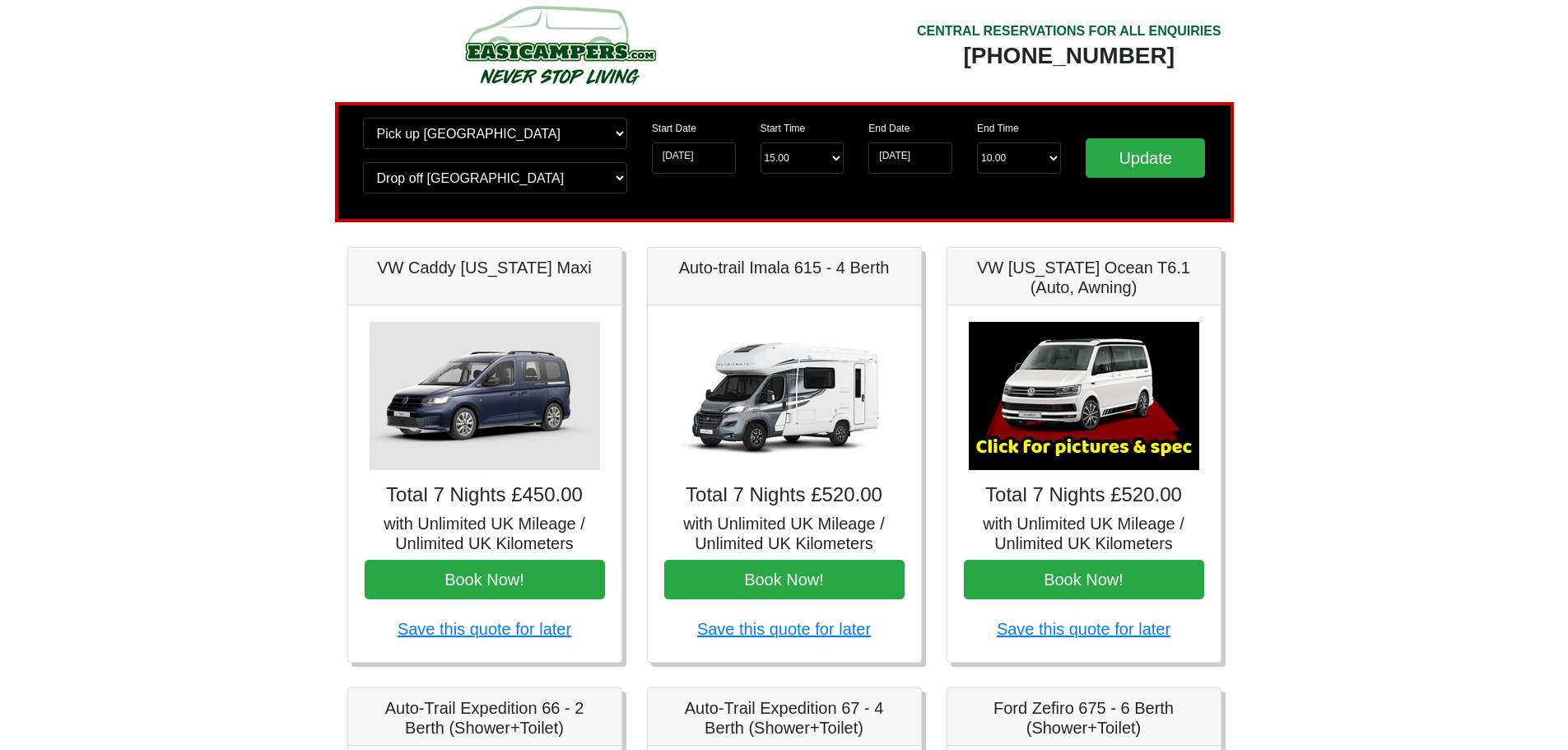
scroll to position [0, 0]
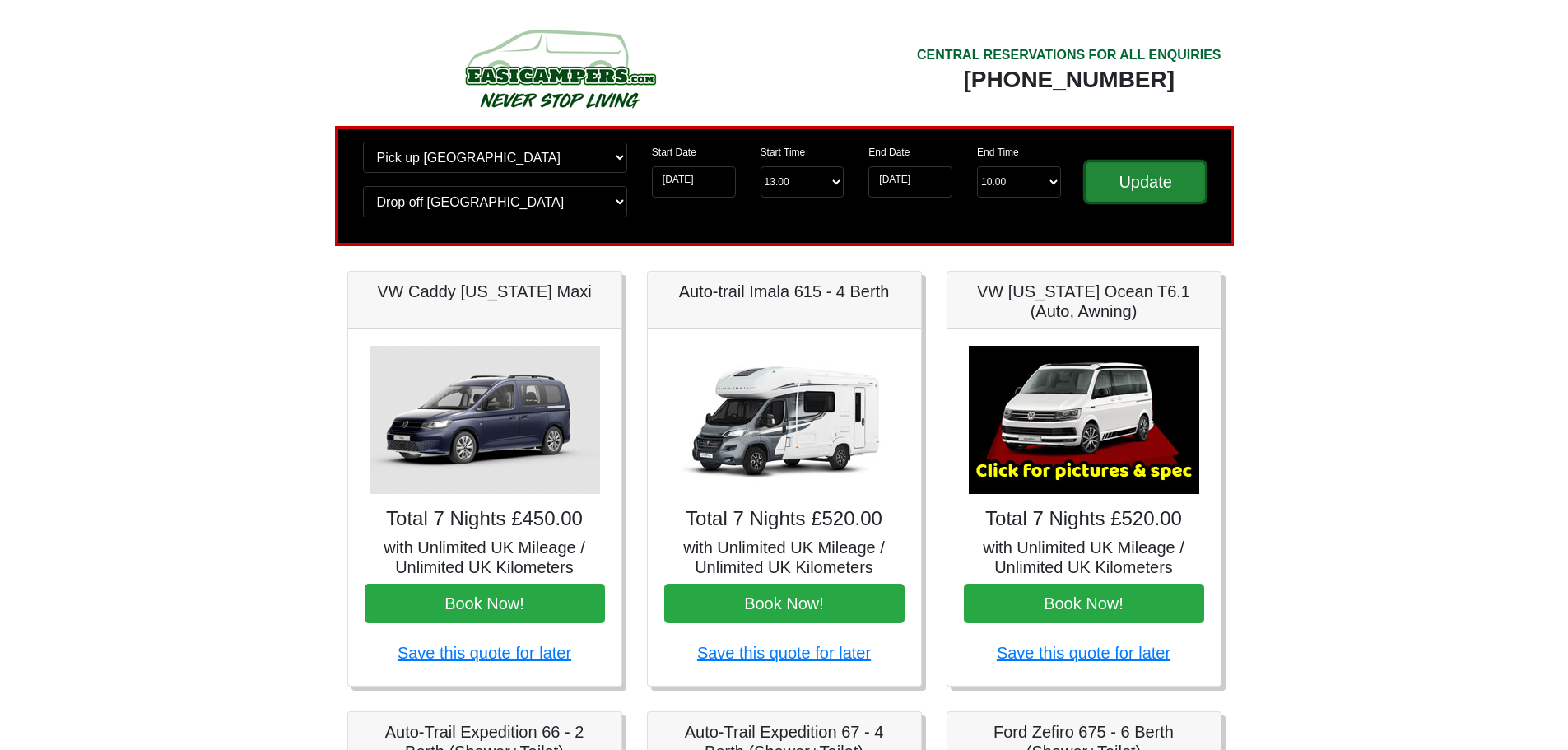
click at [1147, 185] on input "Update" at bounding box center [1145, 182] width 120 height 40
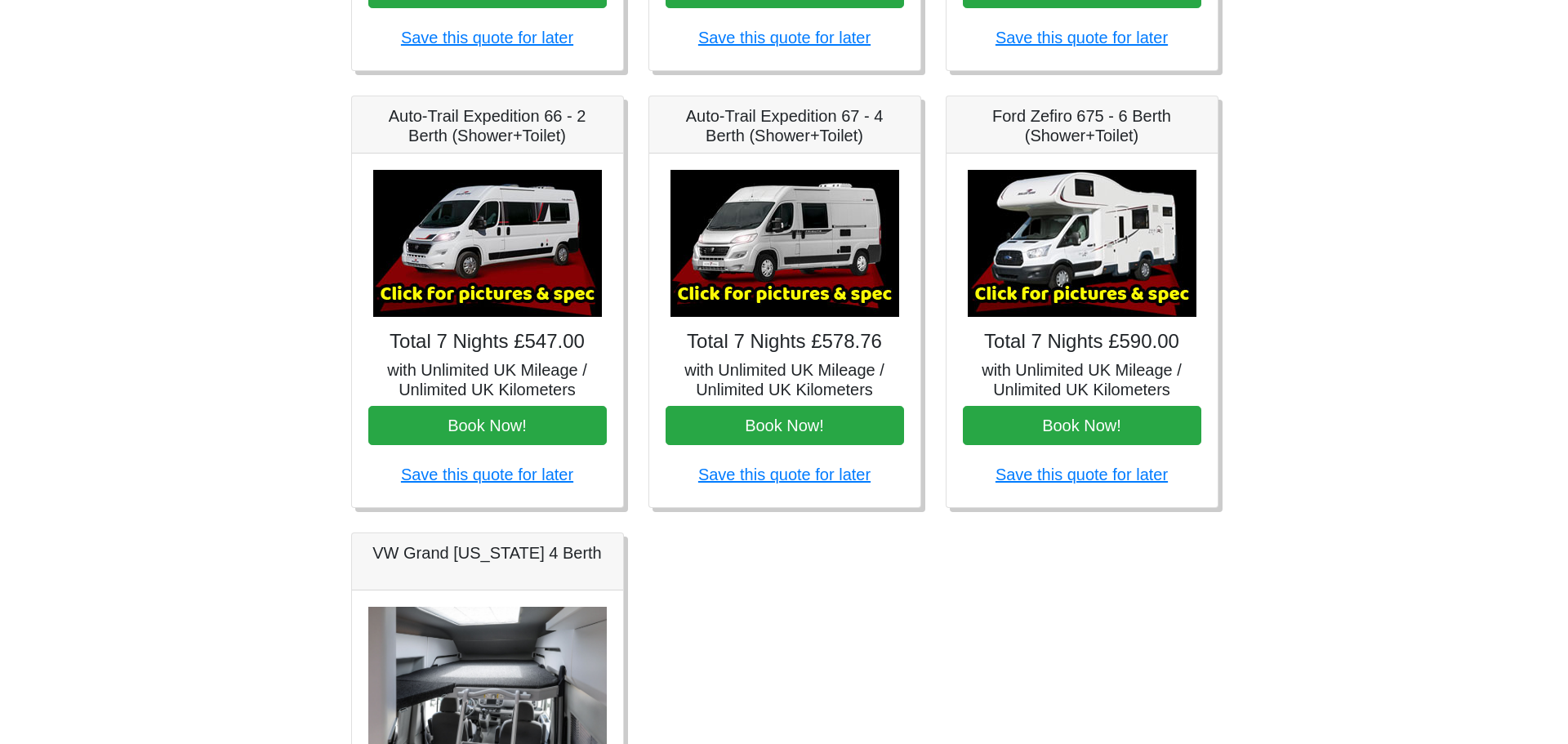
scroll to position [559, 0]
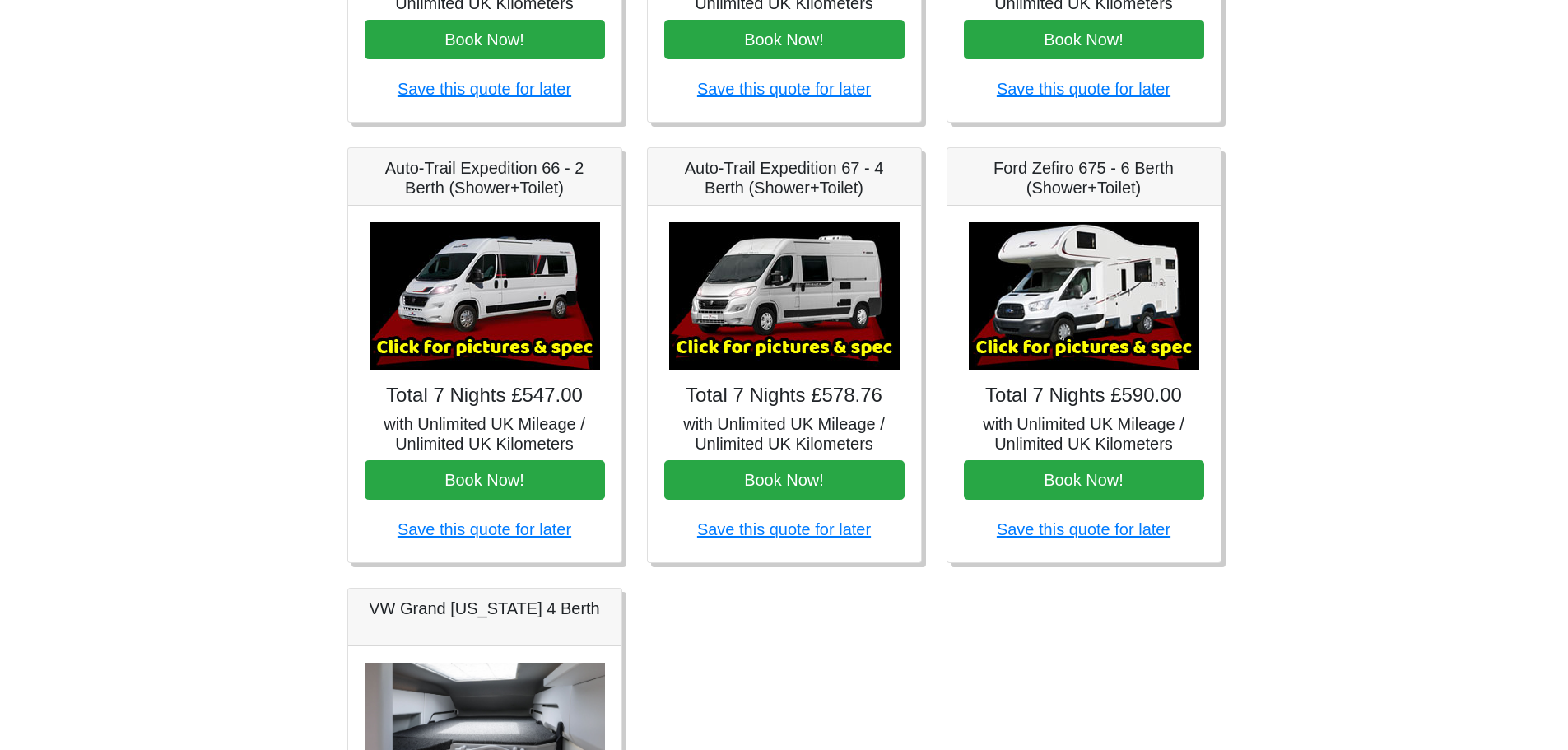
click at [474, 261] on img at bounding box center [484, 296] width 230 height 148
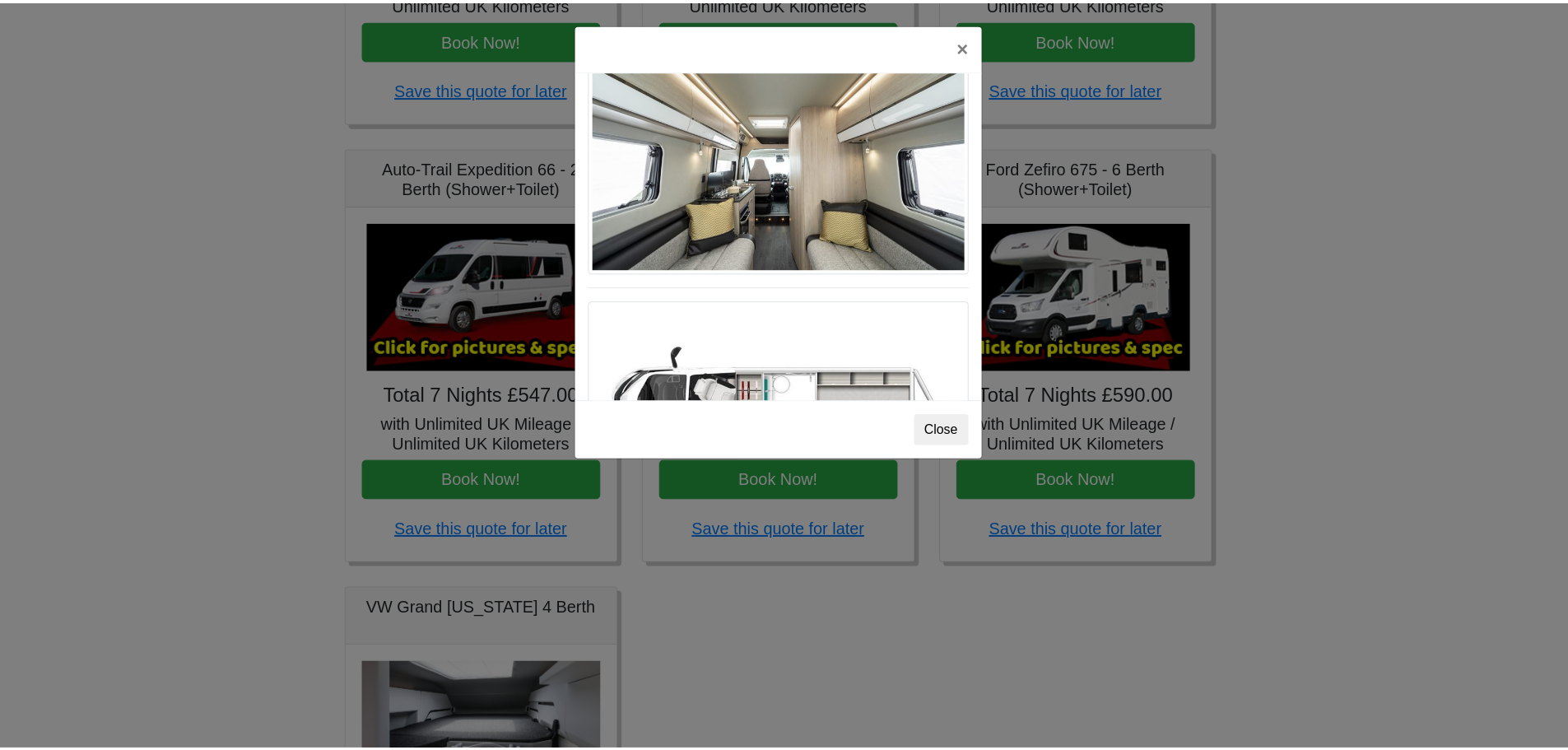
scroll to position [906, 0]
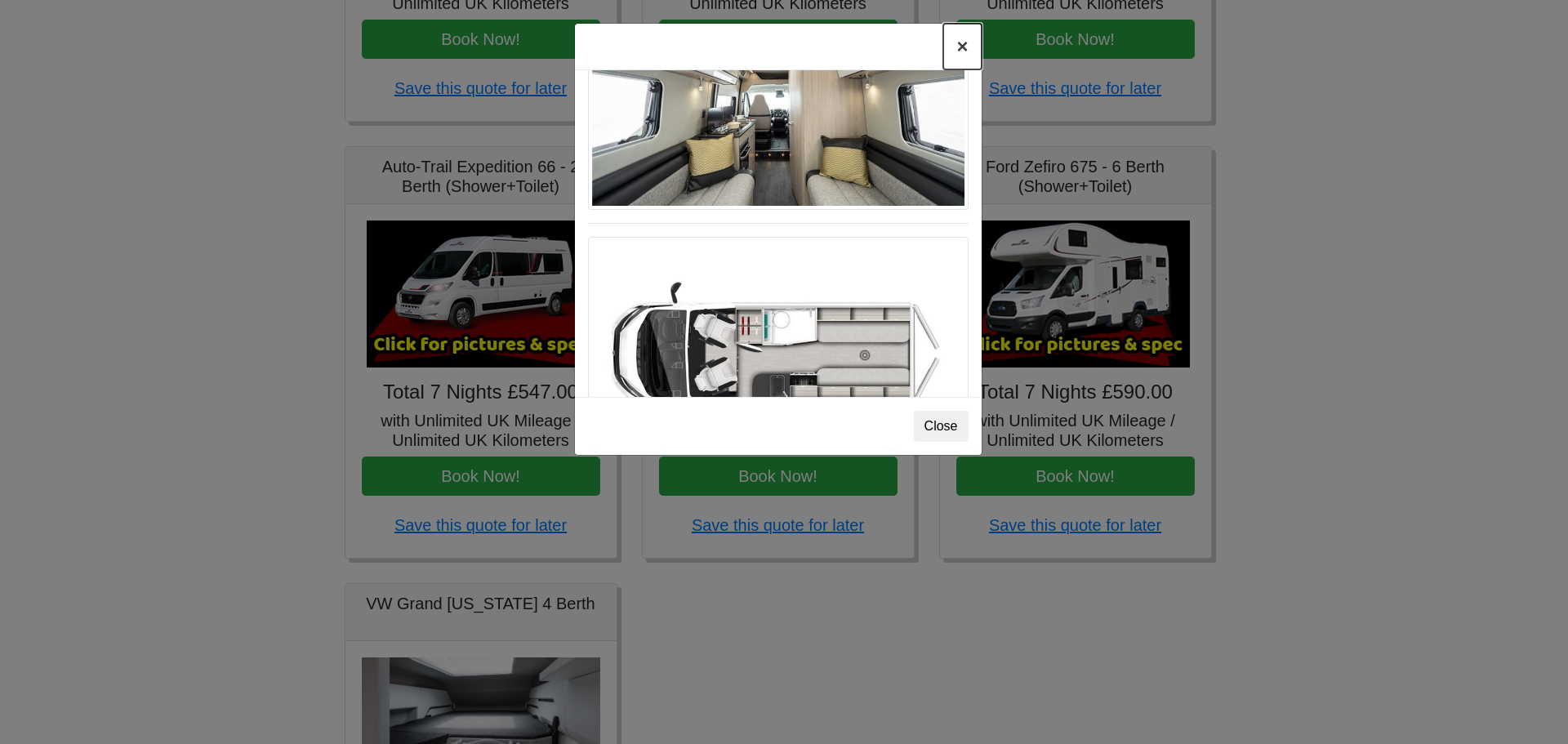
click at [957, 50] on button "×" at bounding box center [962, 47] width 38 height 46
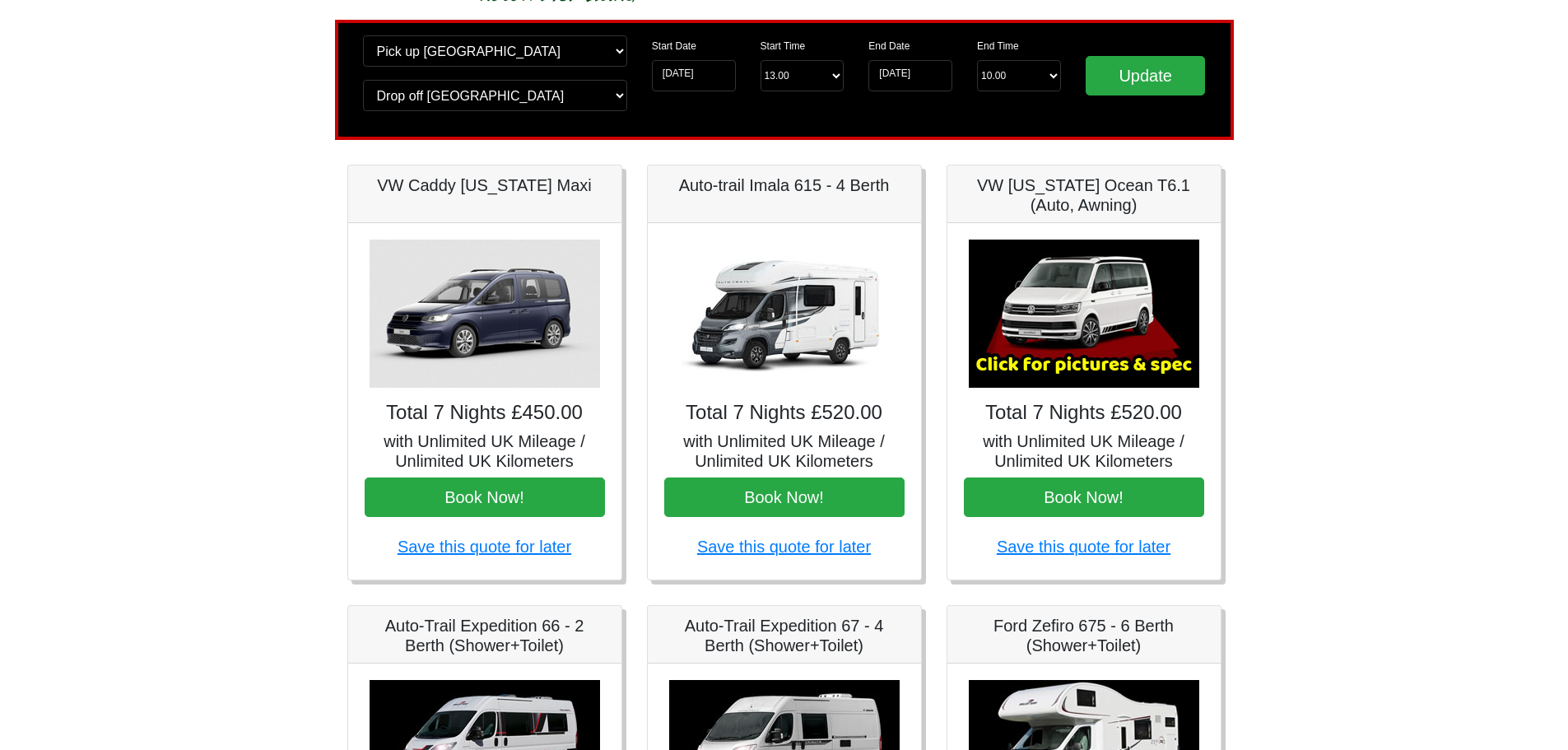
scroll to position [0, 0]
